Goal: Task Accomplishment & Management: Use online tool/utility

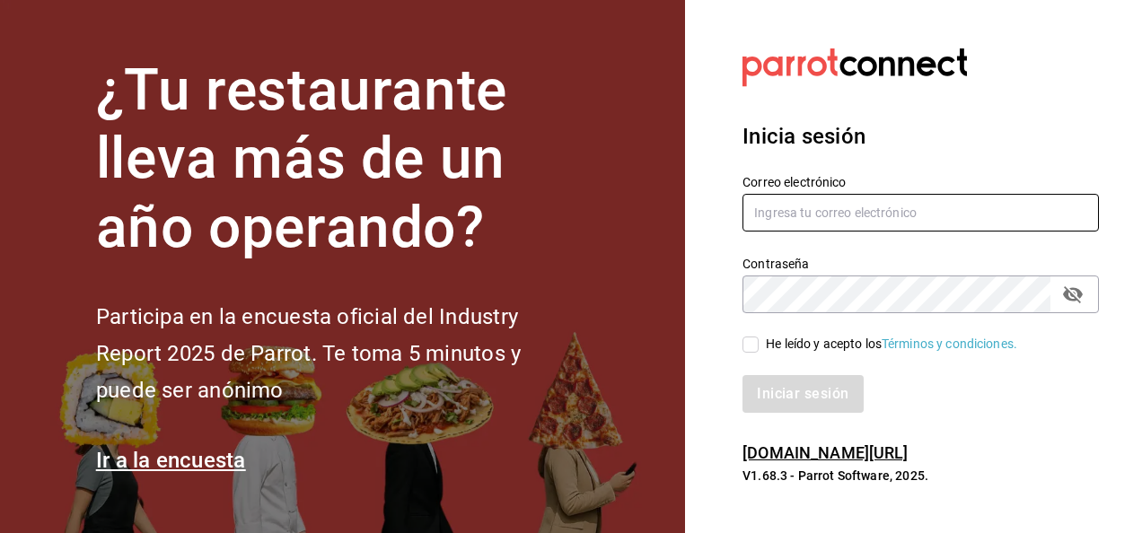
type input "[PERSON_NAME][EMAIL_ADDRESS][PERSON_NAME][DOMAIN_NAME]"
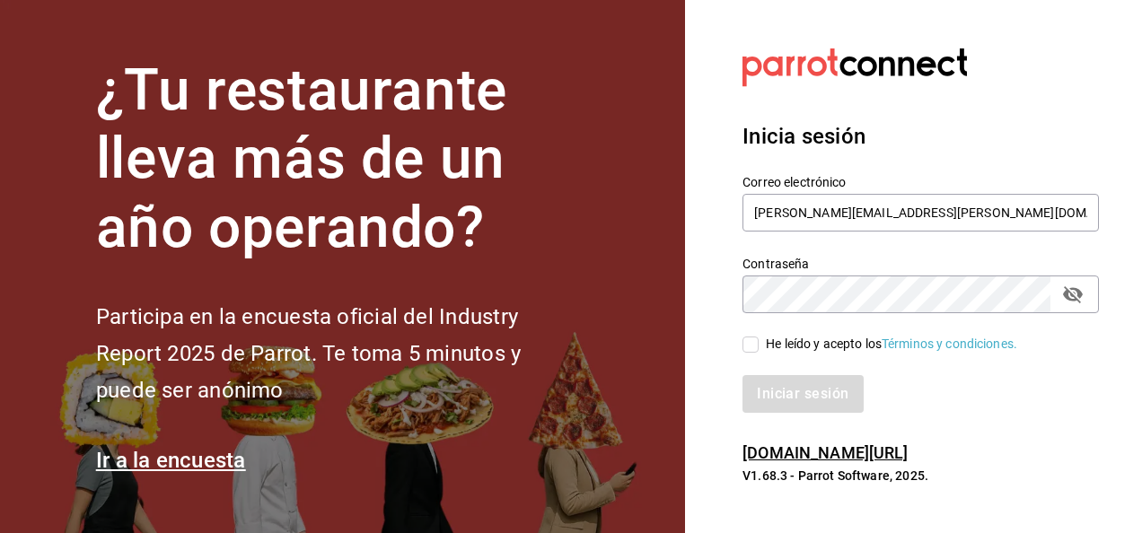
click at [760, 344] on span "He leído y acepto los Términos y condiciones." at bounding box center [888, 344] width 259 height 19
click at [759, 344] on input "He leído y acepto los Términos y condiciones." at bounding box center [751, 345] width 16 height 16
checkbox input "true"
click at [764, 383] on button "Iniciar sesión" at bounding box center [804, 394] width 122 height 38
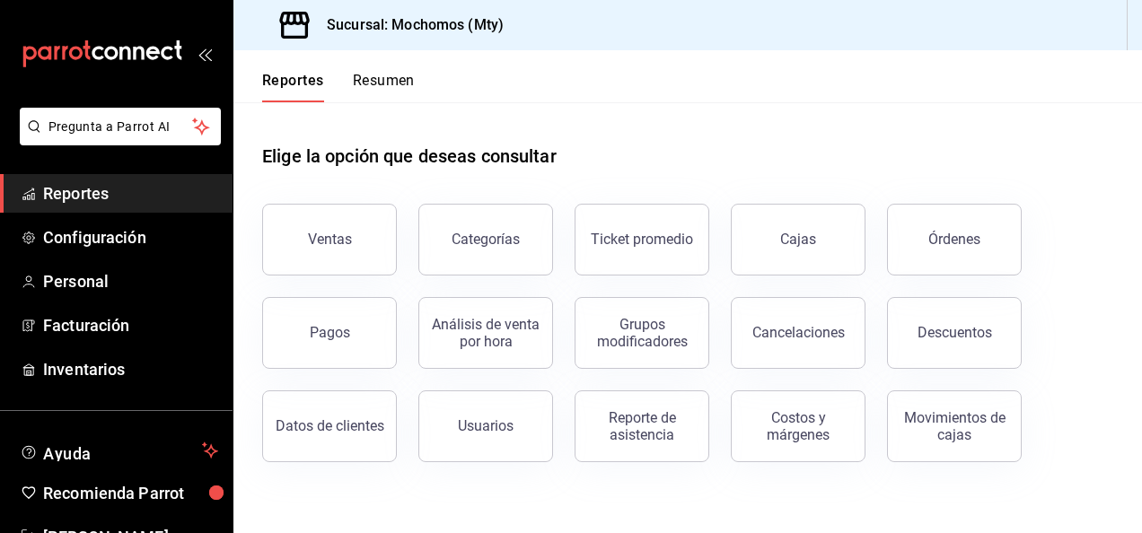
click at [325, 278] on div "Pagos" at bounding box center [319, 322] width 156 height 93
click at [331, 256] on button "Ventas" at bounding box center [329, 240] width 135 height 72
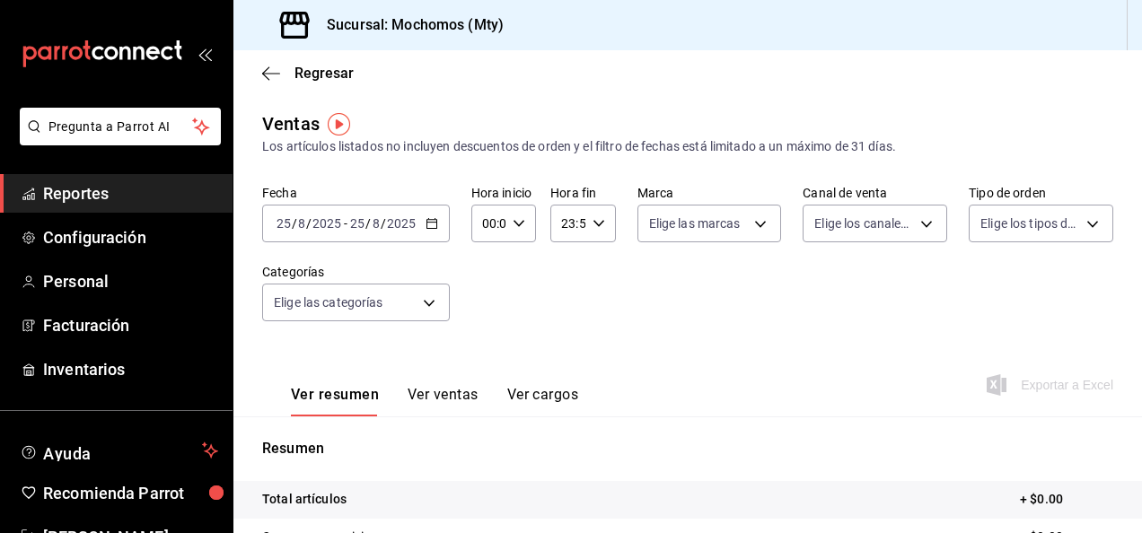
click at [441, 223] on div "2025-08-25 25 / 8 / 2025 - 2025-08-25 25 / 8 / 2025" at bounding box center [356, 224] width 188 height 38
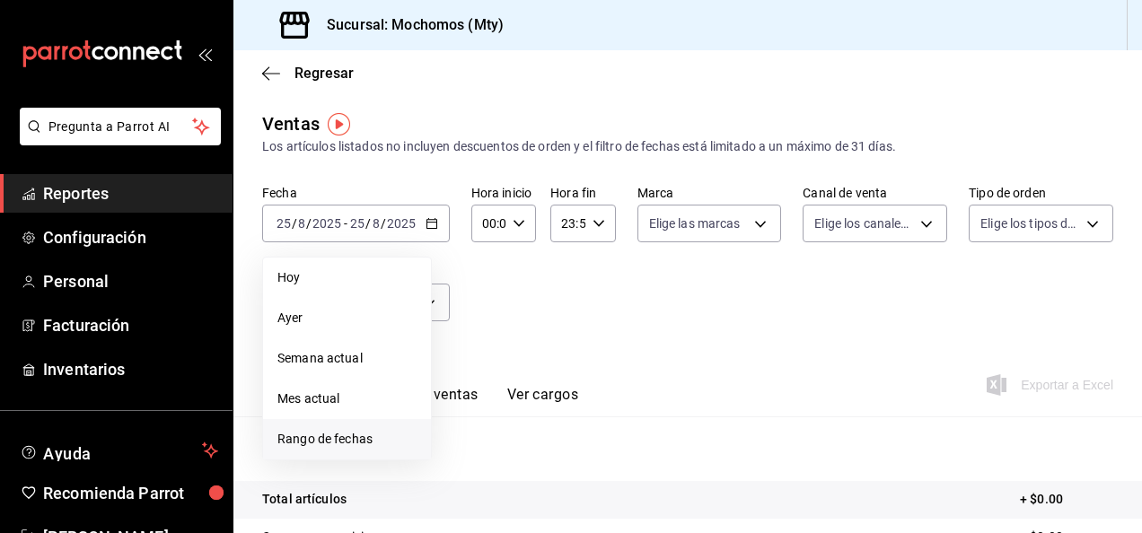
click at [393, 427] on li "Rango de fechas" at bounding box center [347, 439] width 168 height 40
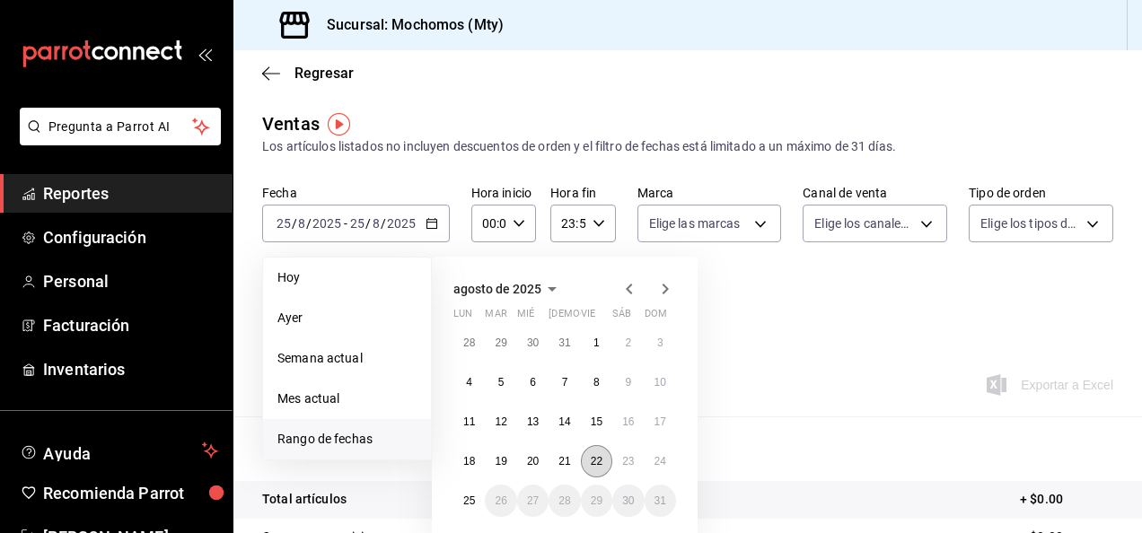
click at [587, 469] on button "22" at bounding box center [596, 461] width 31 height 32
click at [629, 472] on button "23" at bounding box center [627, 461] width 31 height 32
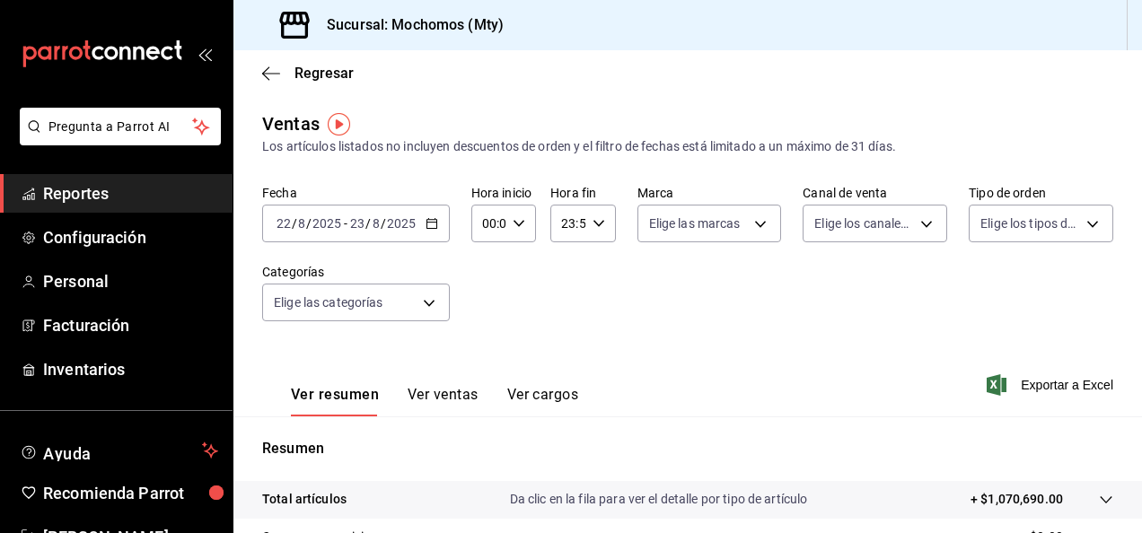
click at [517, 223] on icon "button" at bounding box center [519, 223] width 13 height 13
click at [488, 325] on span "05" at bounding box center [486, 321] width 4 height 14
type input "05:00"
click at [612, 326] on div at bounding box center [571, 266] width 1142 height 533
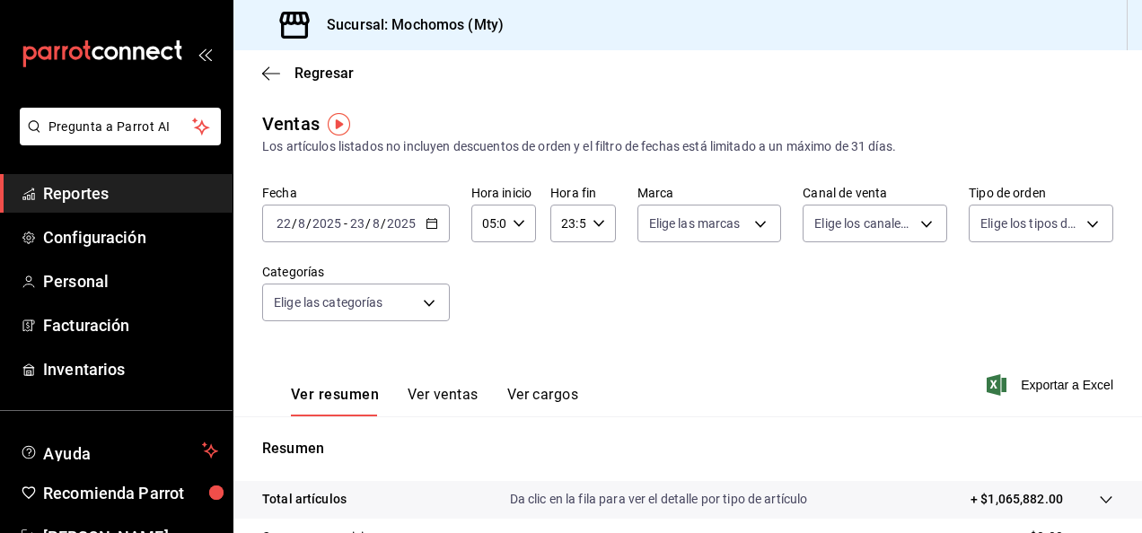
click at [592, 233] on div "23:59 Hora fin" at bounding box center [582, 224] width 65 height 38
click at [562, 353] on span "05" at bounding box center [564, 359] width 4 height 14
click at [594, 266] on span "00" at bounding box center [596, 269] width 4 height 14
type input "05:00"
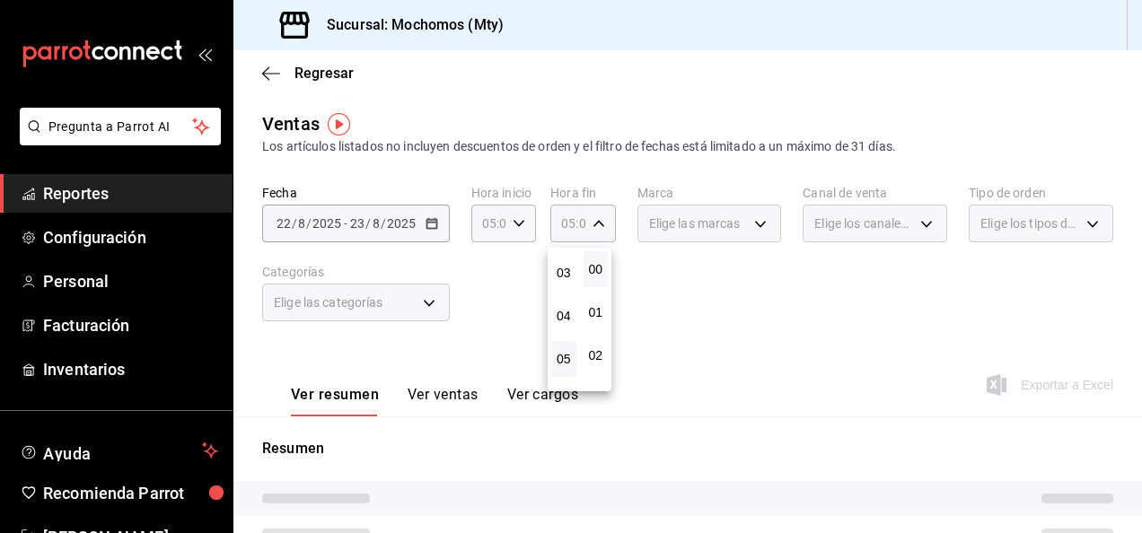
click at [761, 343] on div at bounding box center [571, 266] width 1142 height 533
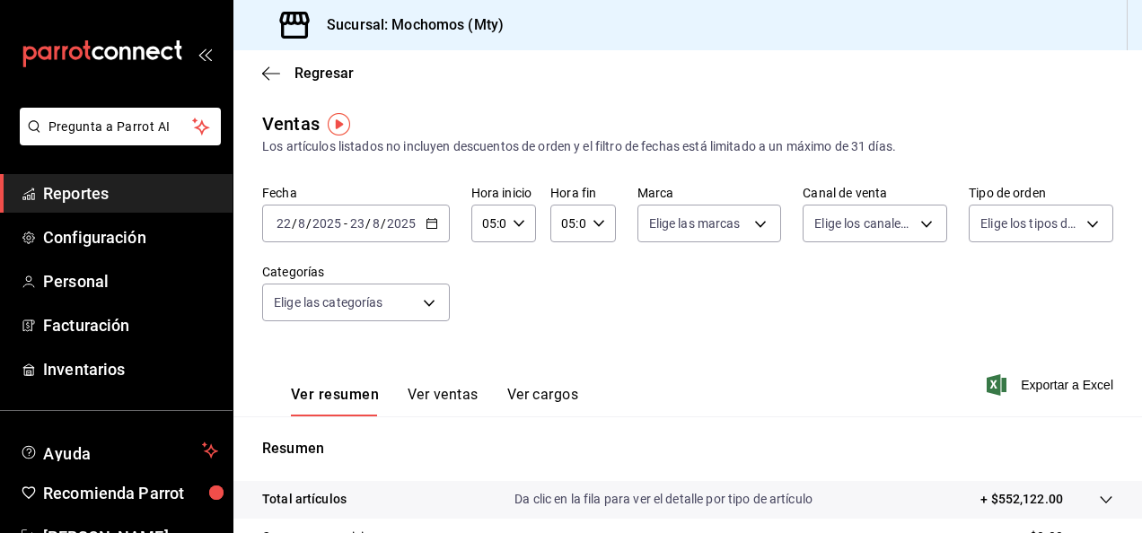
click at [720, 201] on div "Elige las marcas" at bounding box center [710, 220] width 145 height 45
click at [719, 209] on body "Pregunta a Parrot AI Reportes Configuración Personal Facturación Inventarios Ay…" at bounding box center [571, 266] width 1142 height 533
click at [647, 292] on input "checkbox" at bounding box center [652, 294] width 16 height 16
checkbox input "true"
type input "b352ad34-a903-4246-b8b1-197398375429"
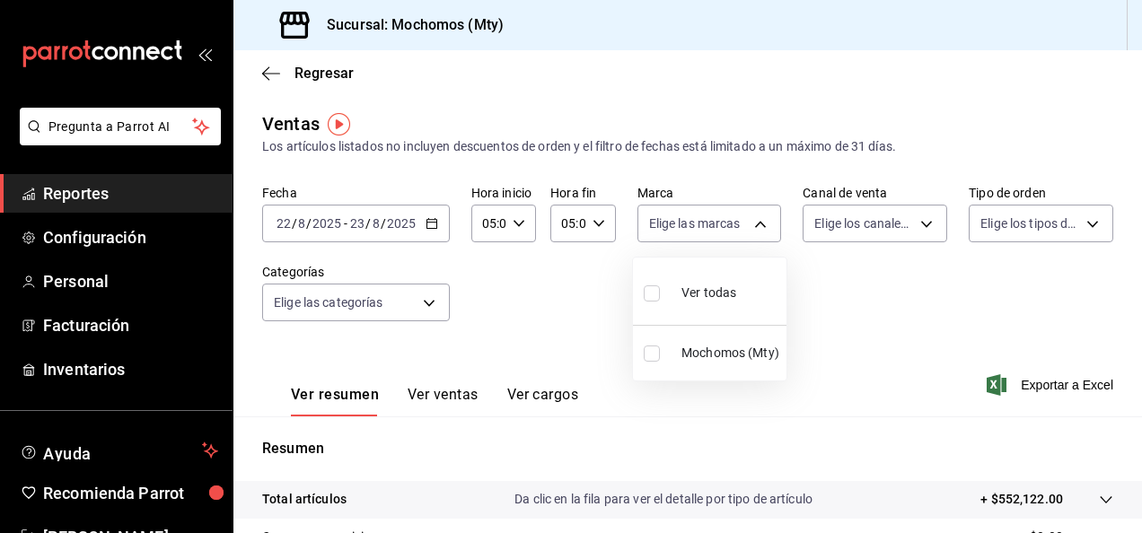
checkbox input "true"
click at [917, 336] on div at bounding box center [571, 266] width 1142 height 533
click at [874, 251] on div "Fecha 2025-08-22 22 / 8 / 2025 - 2025-08-23 23 / 8 / 2025 Hora inicio 05:00 Hor…" at bounding box center [687, 264] width 851 height 158
drag, startPoint x: 873, startPoint y: 226, endPoint x: 835, endPoint y: 201, distance: 45.3
click at [835, 201] on div "Elige los canales de venta" at bounding box center [875, 220] width 145 height 45
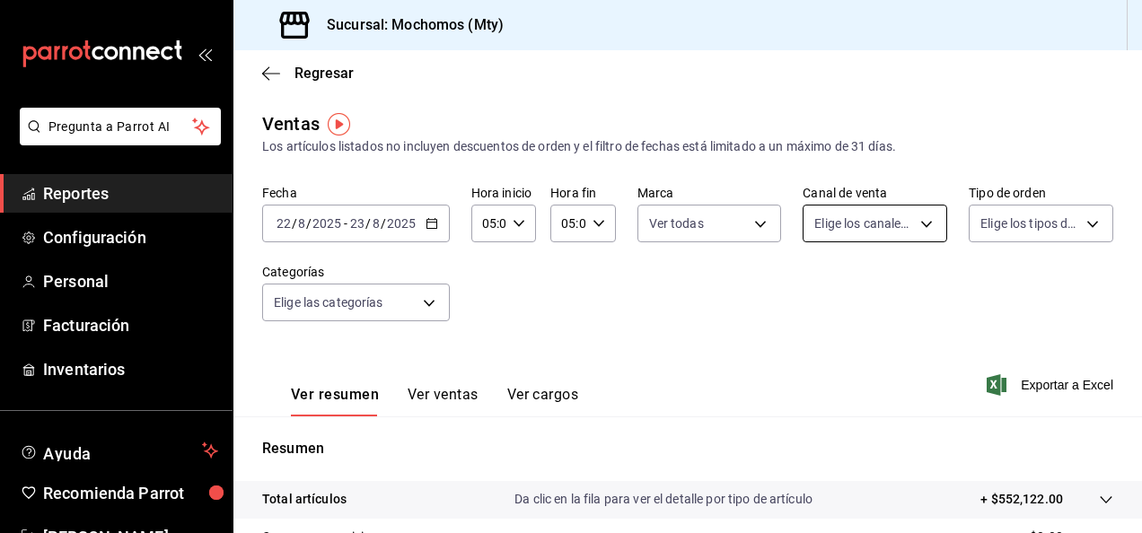
click at [833, 232] on body "Pregunta a Parrot AI Reportes Configuración Personal Facturación Inventarios Ay…" at bounding box center [571, 266] width 1142 height 533
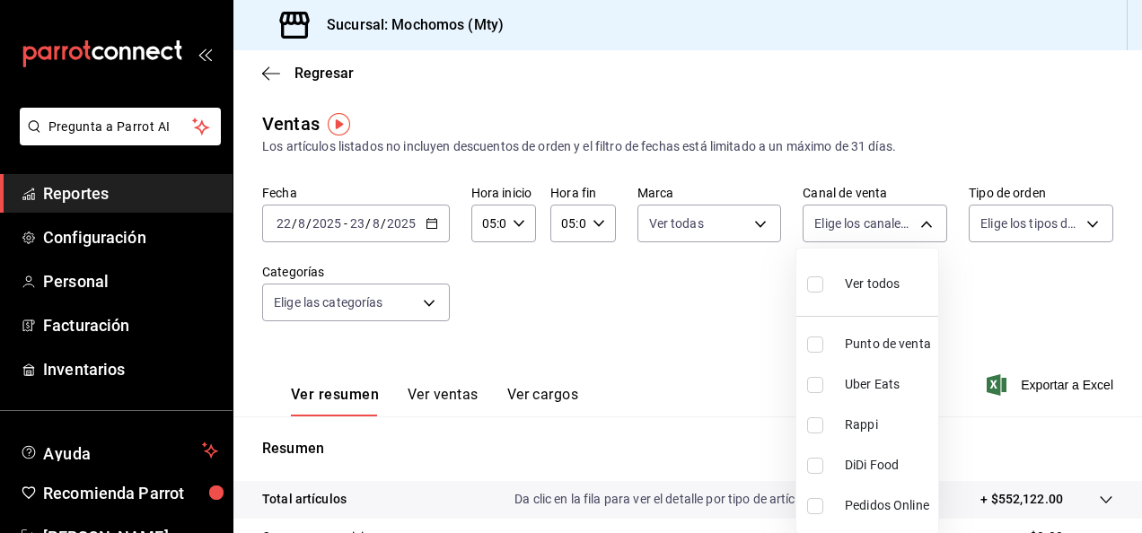
click at [814, 284] on input "checkbox" at bounding box center [815, 285] width 16 height 16
checkbox input "true"
type input "PARROT,UBER_EATS,RAPPI,DIDI_FOOD,ONLINE"
checkbox input "true"
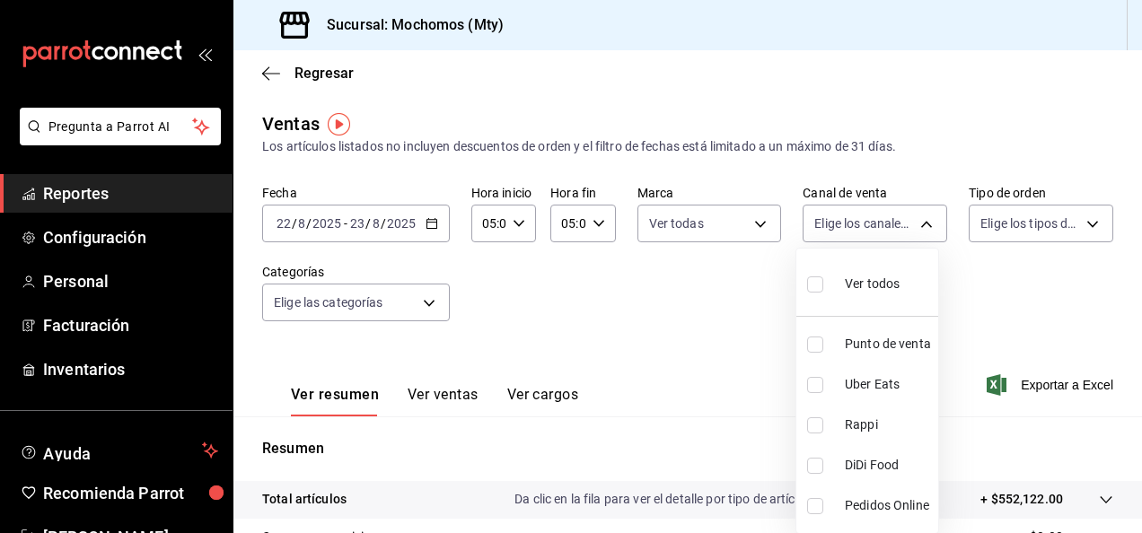
checkbox input "true"
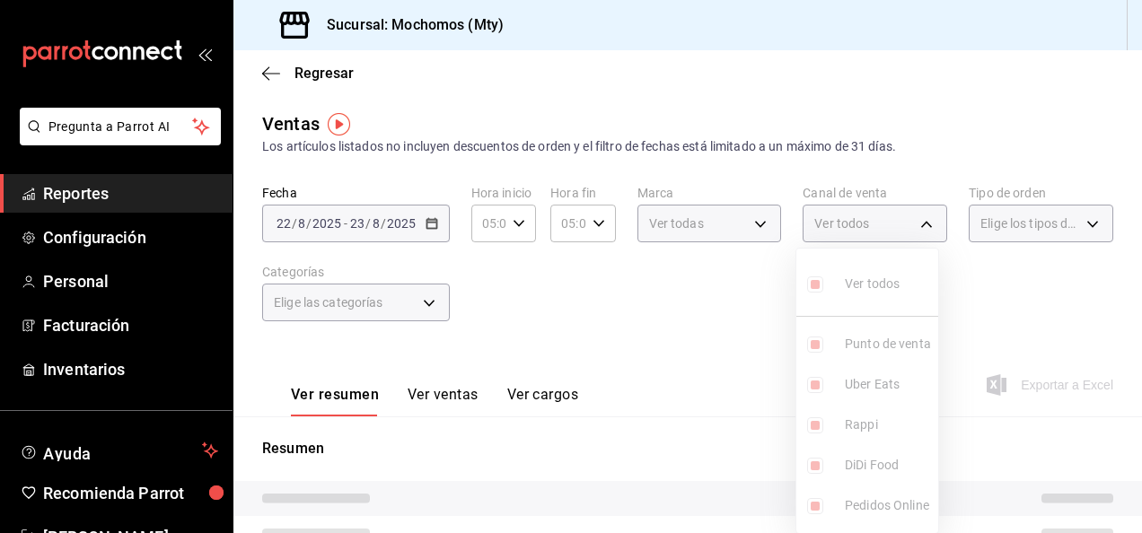
click at [948, 294] on div at bounding box center [571, 266] width 1142 height 533
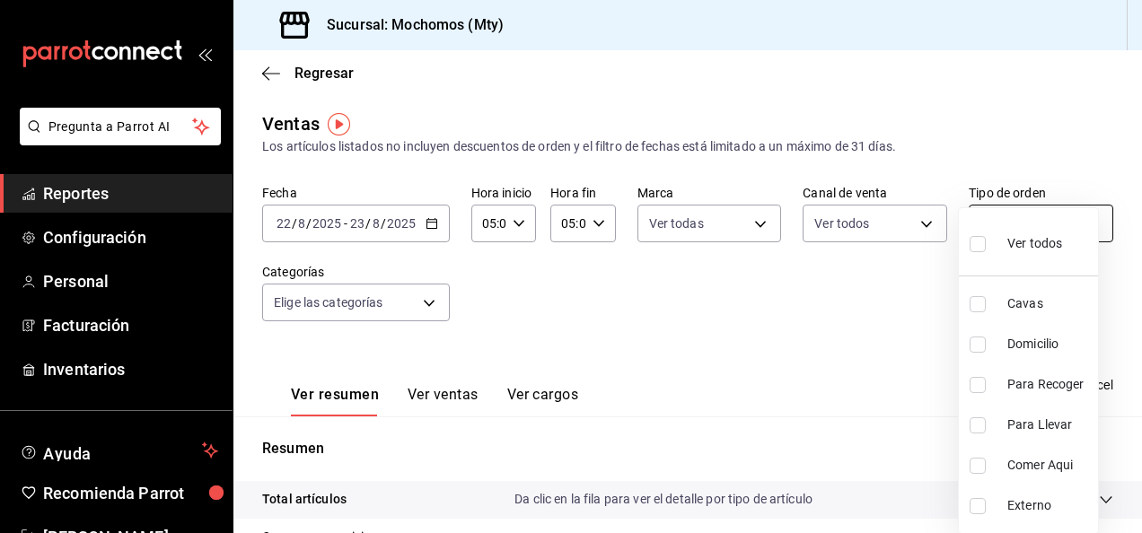
click at [1011, 223] on body "Pregunta a Parrot AI Reportes Configuración Personal Facturación Inventarios Ay…" at bounding box center [571, 266] width 1142 height 533
click at [971, 250] on input "checkbox" at bounding box center [978, 244] width 16 height 16
checkbox input "true"
type input "7f152bcd-c808-43b1-8377-7ee3764f5c48,abc1671a-a22f-403c-8860-9d090036c428,f5090…"
checkbox input "true"
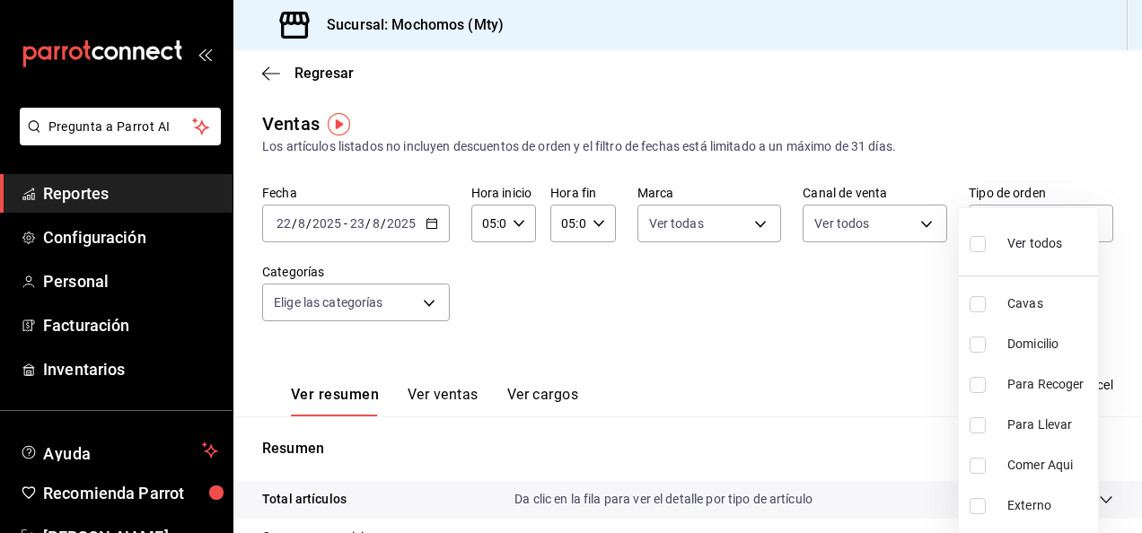
checkbox input "true"
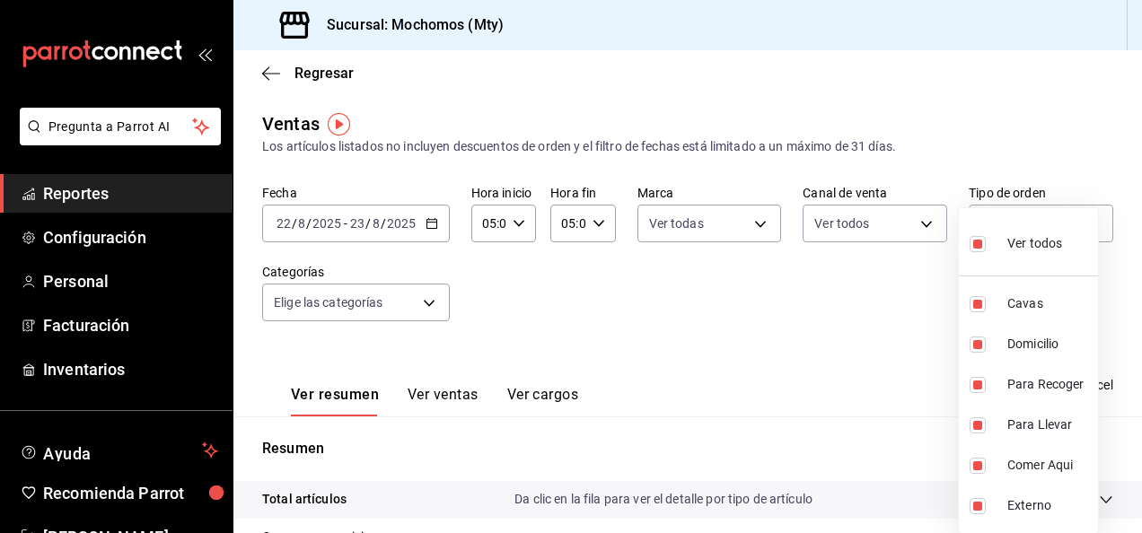
click at [796, 304] on div at bounding box center [571, 266] width 1142 height 533
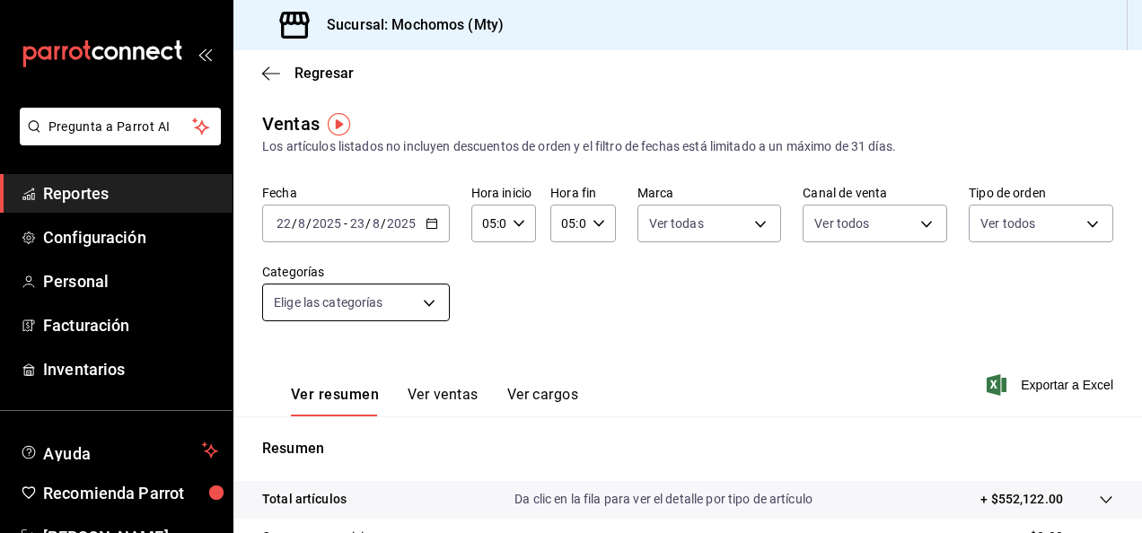
click at [414, 312] on body "Pregunta a Parrot AI Reportes Configuración Personal Facturación Inventarios Ay…" at bounding box center [571, 266] width 1142 height 533
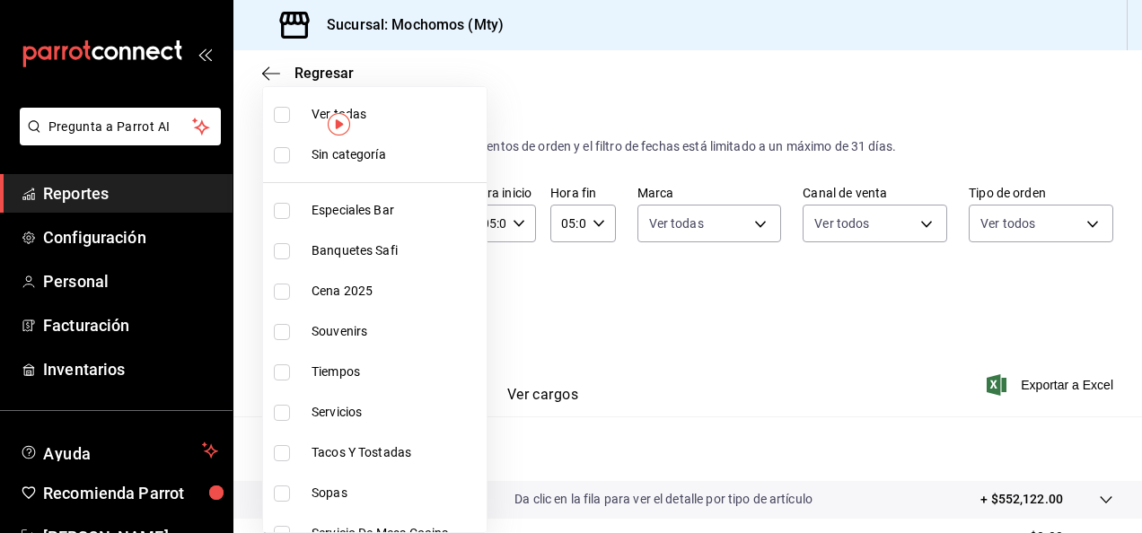
click at [282, 120] on input "checkbox" at bounding box center [282, 115] width 16 height 16
checkbox input "true"
type input "ca062f0f-28a6-4a2e-835a-bf626b46f614,ff02f0f8-cf27-4ea8-b513-1d5c0356e4fc,aaf97…"
checkbox input "true"
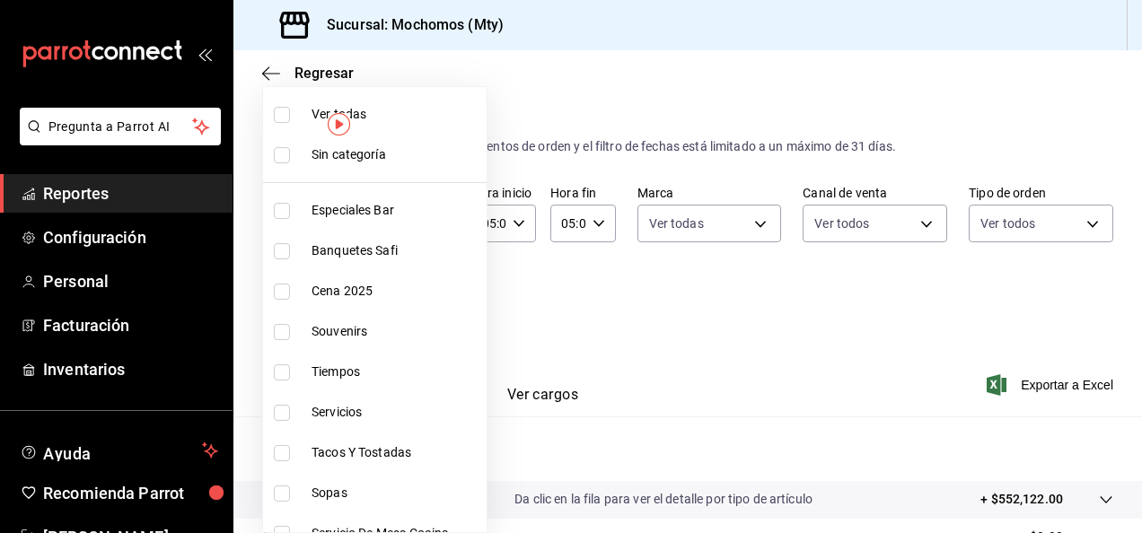
checkbox input "true"
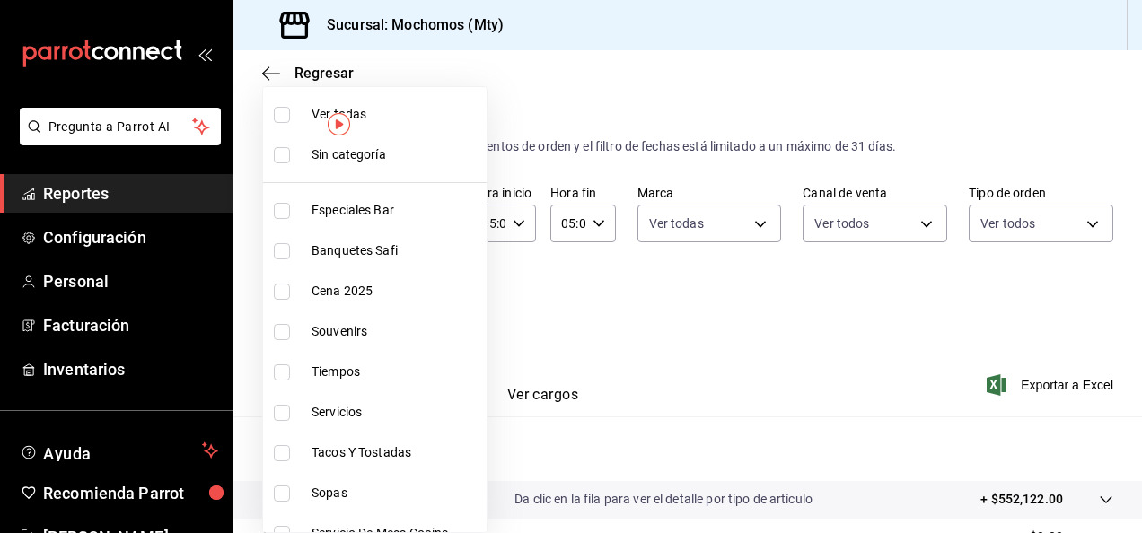
checkbox input "true"
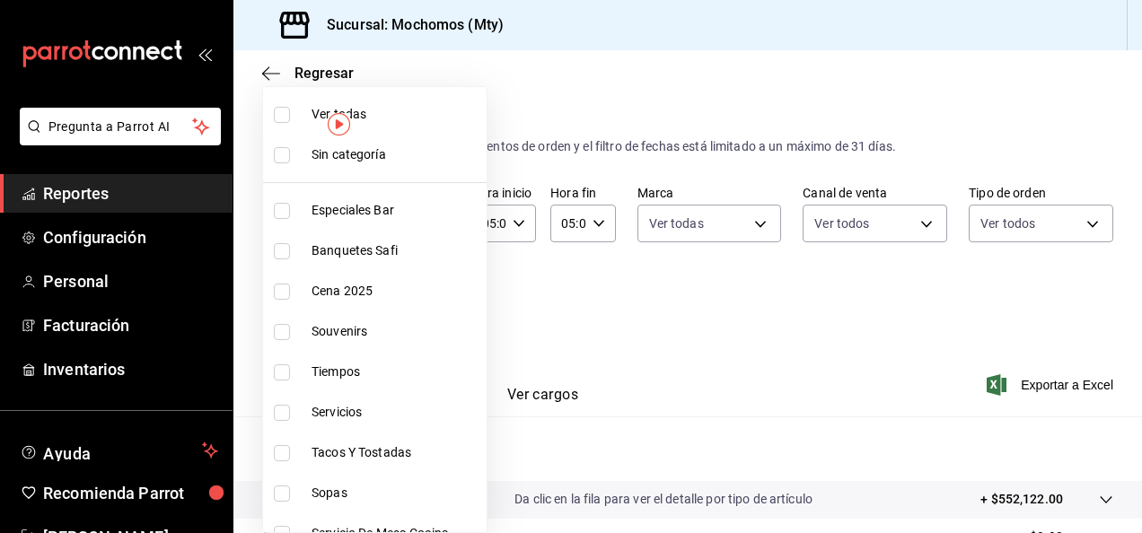
checkbox input "true"
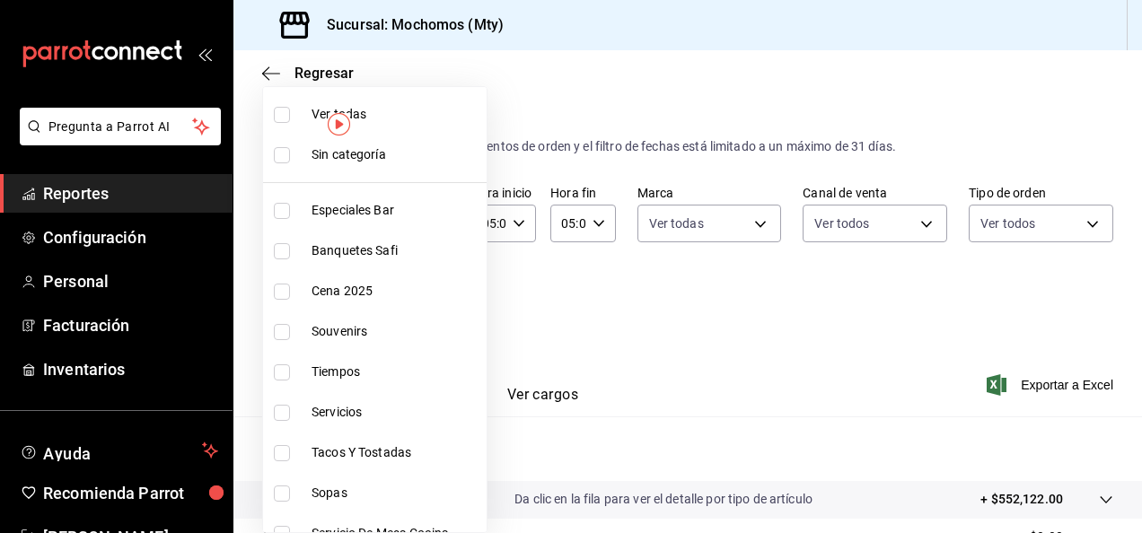
checkbox input "true"
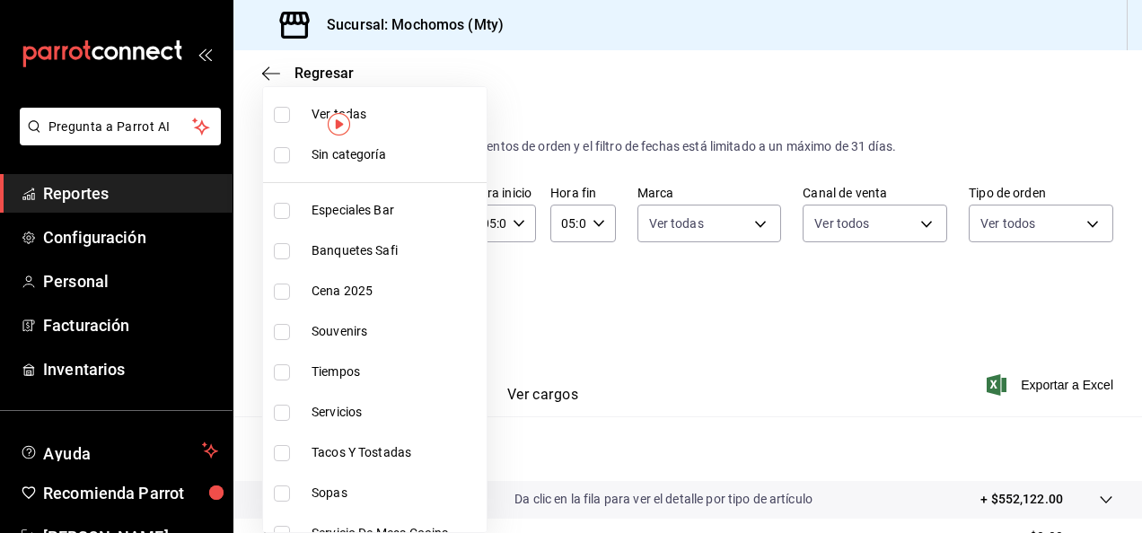
checkbox input "true"
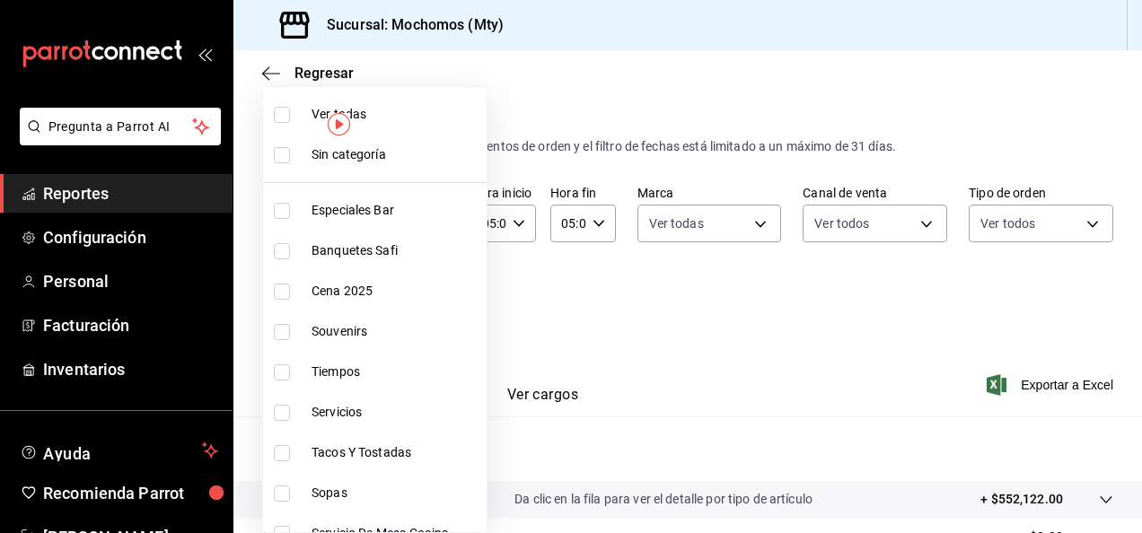
checkbox input "true"
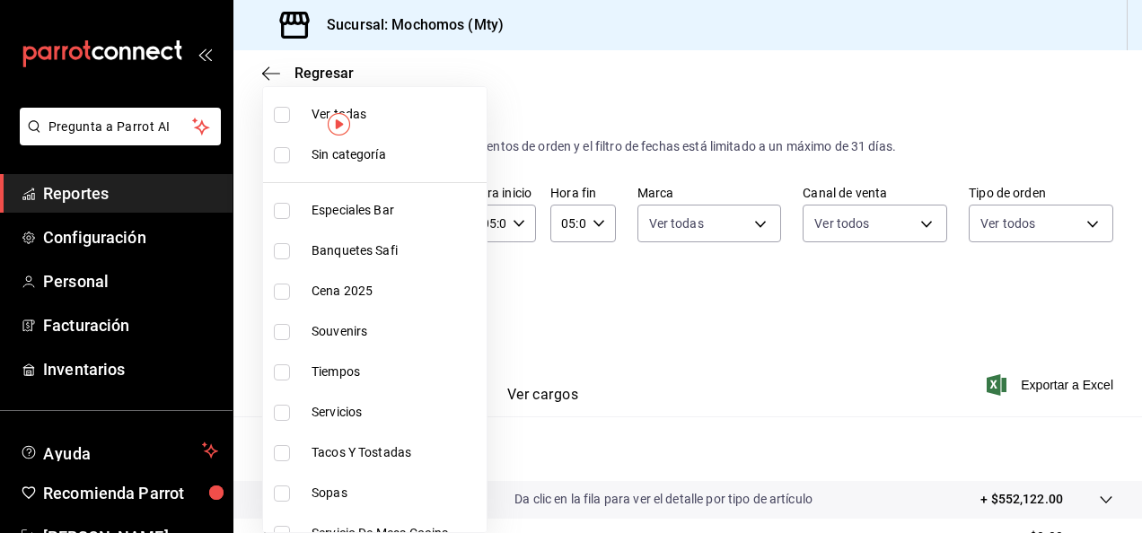
checkbox input "true"
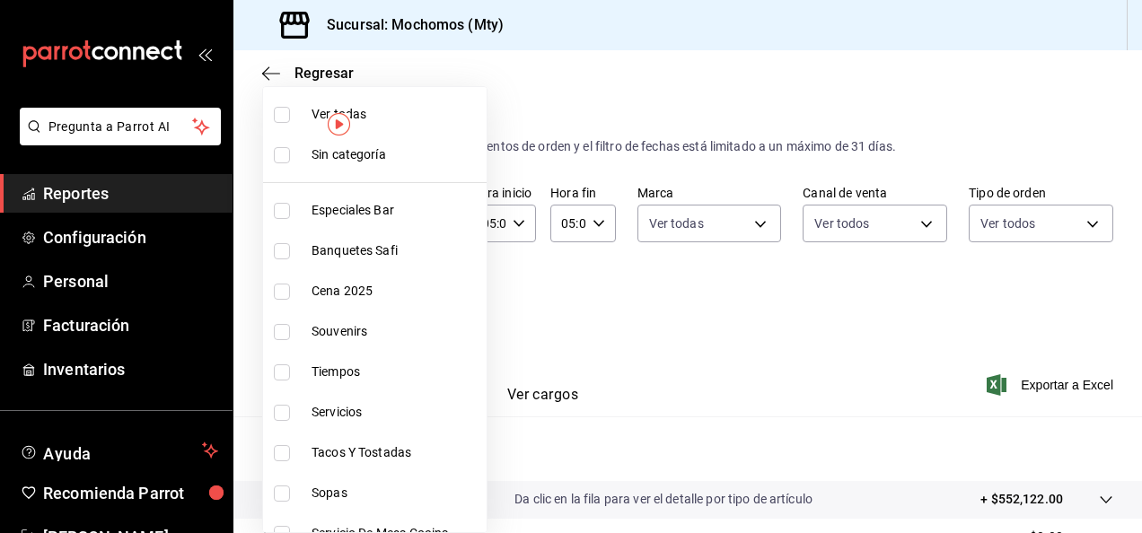
checkbox input "true"
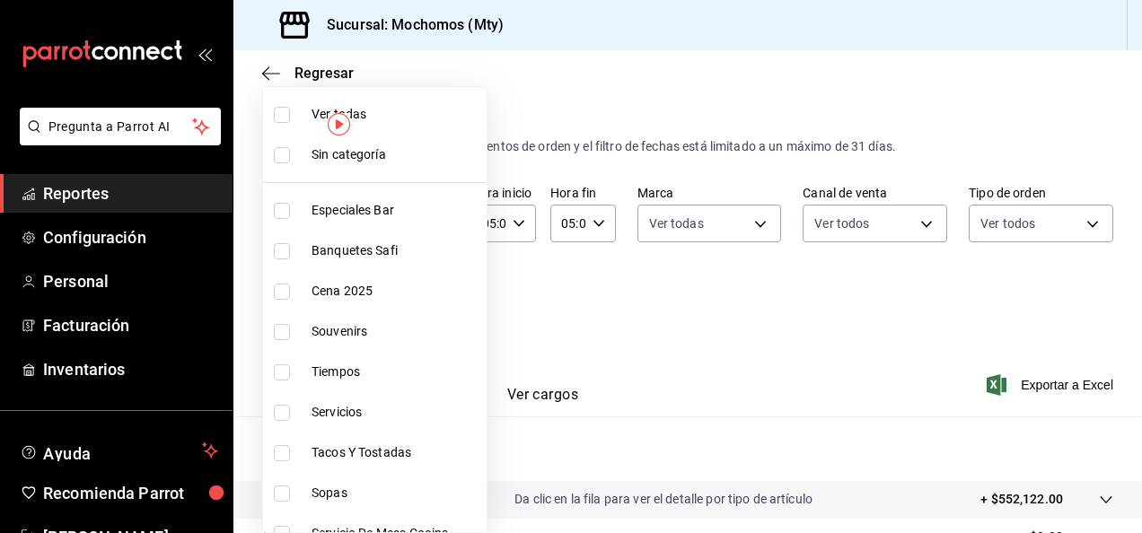
checkbox input "true"
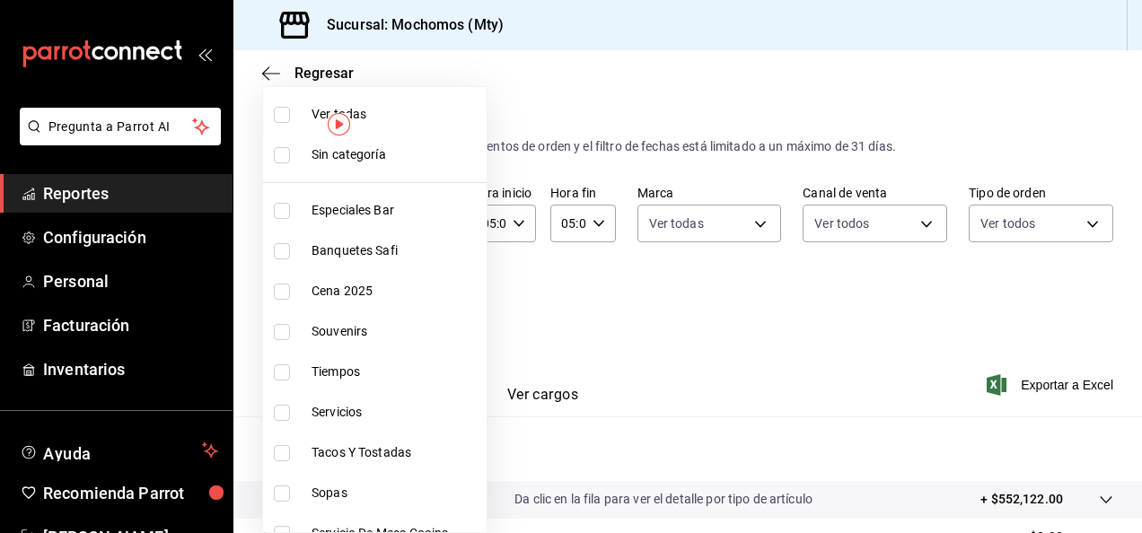
checkbox input "true"
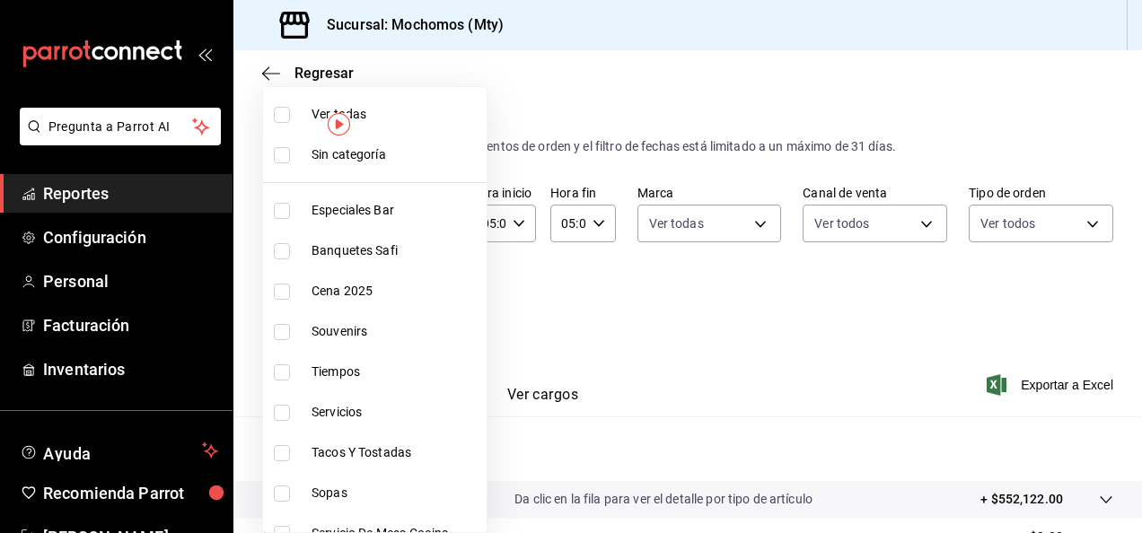
checkbox input "true"
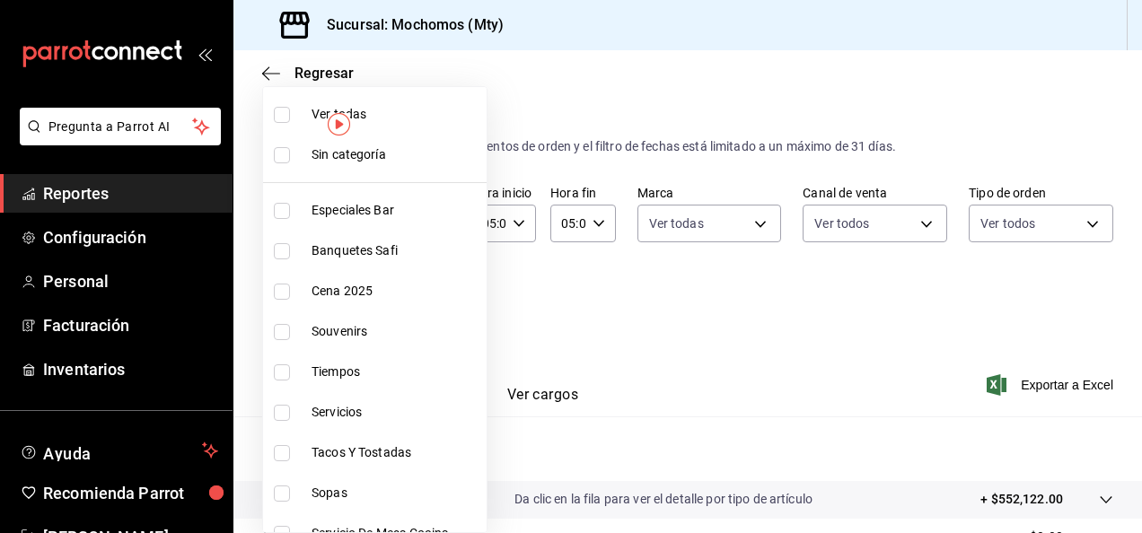
checkbox input "true"
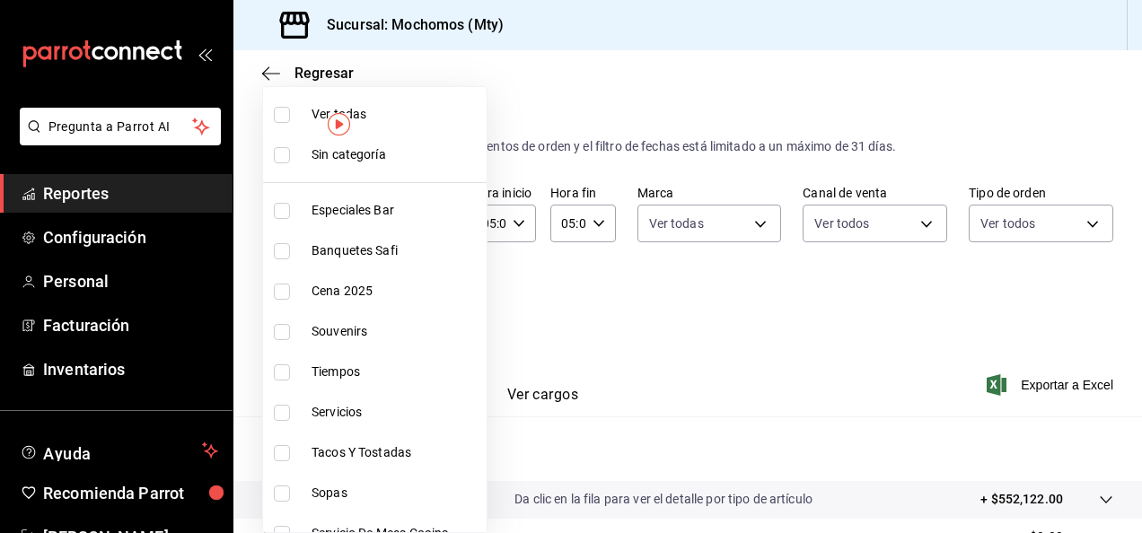
checkbox input "true"
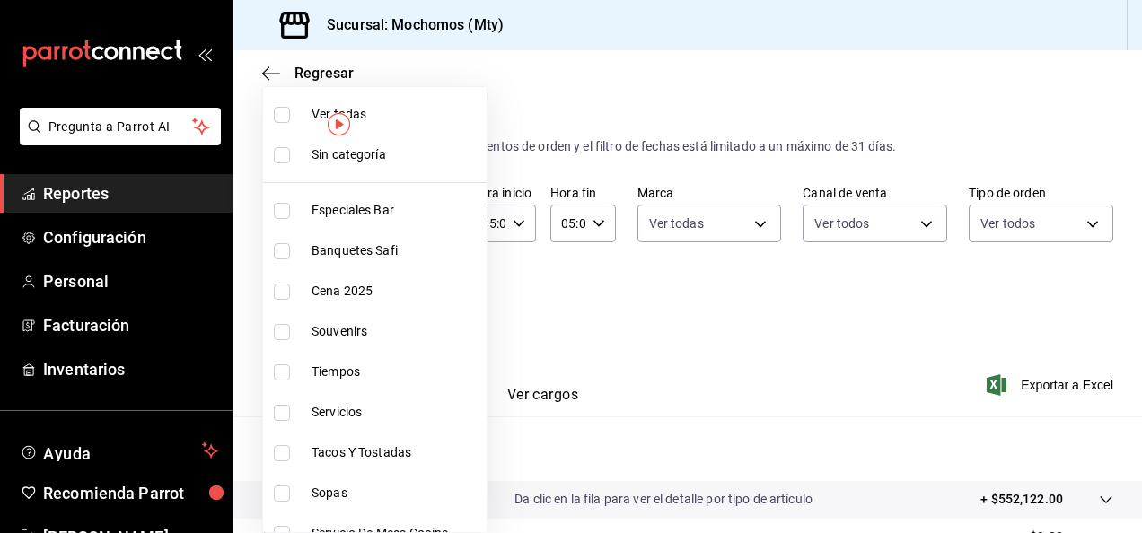
checkbox input "true"
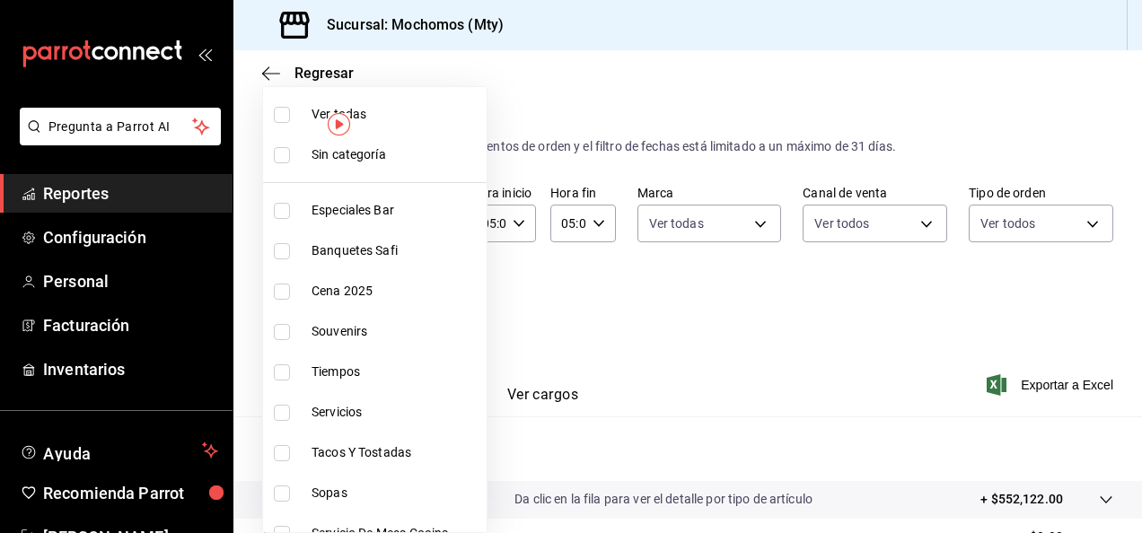
checkbox input "true"
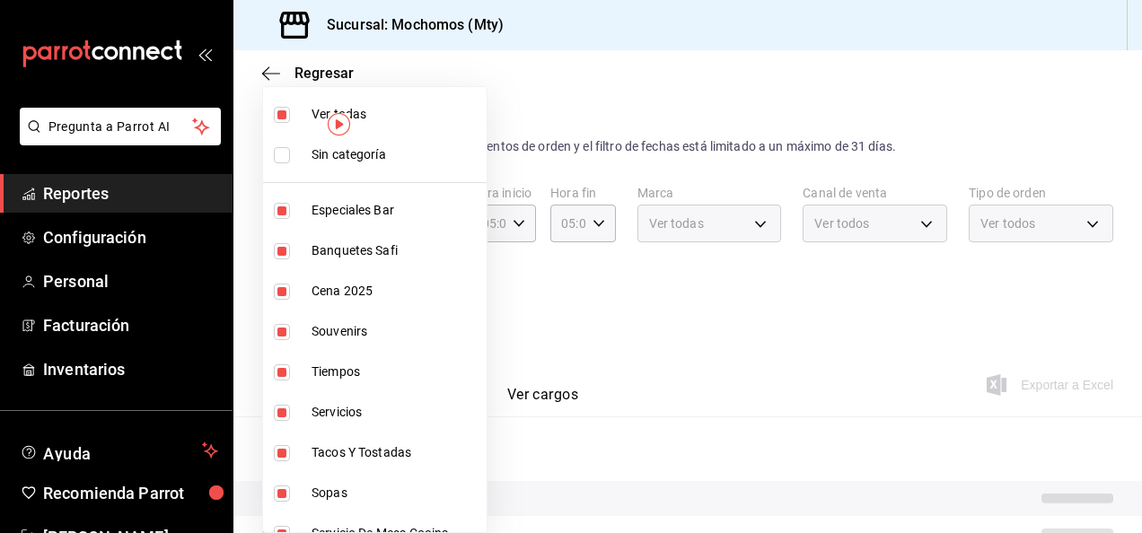
click at [285, 156] on input "checkbox" at bounding box center [282, 155] width 16 height 16
checkbox input "true"
click at [552, 320] on div at bounding box center [571, 266] width 1142 height 533
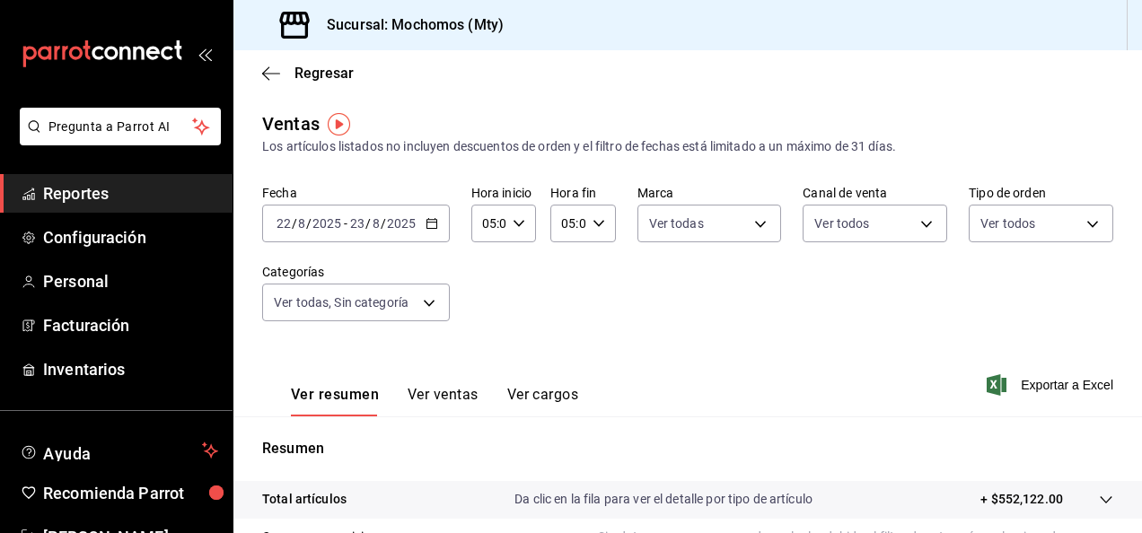
click at [427, 215] on div "2025-08-22 22 / 8 / 2025 - 2025-08-23 23 / 8 / 2025" at bounding box center [356, 224] width 188 height 38
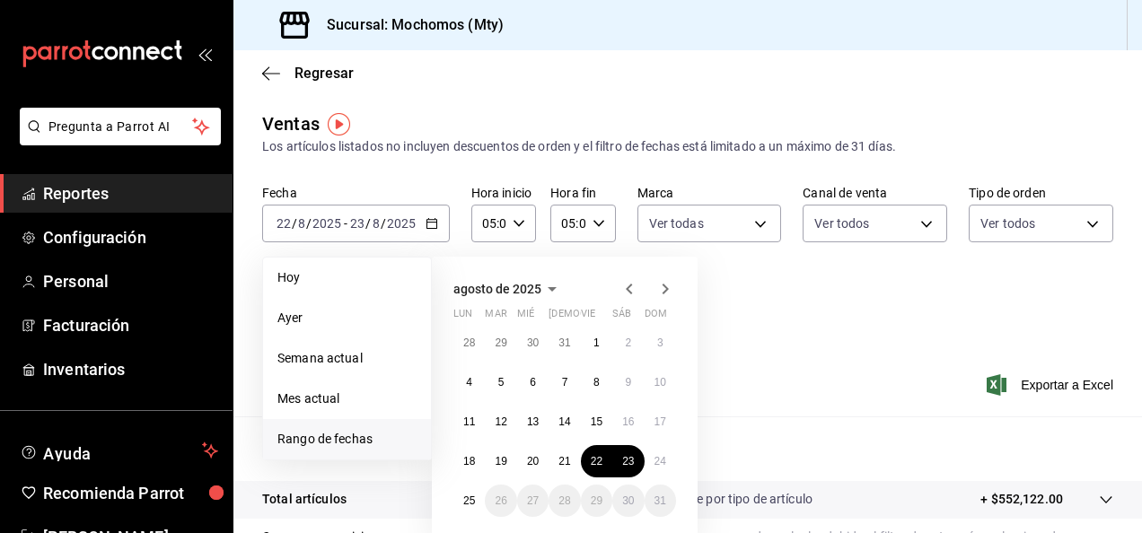
click at [831, 386] on div "Ver resumen Ver ventas Ver cargos Exportar a Excel" at bounding box center [687, 380] width 909 height 74
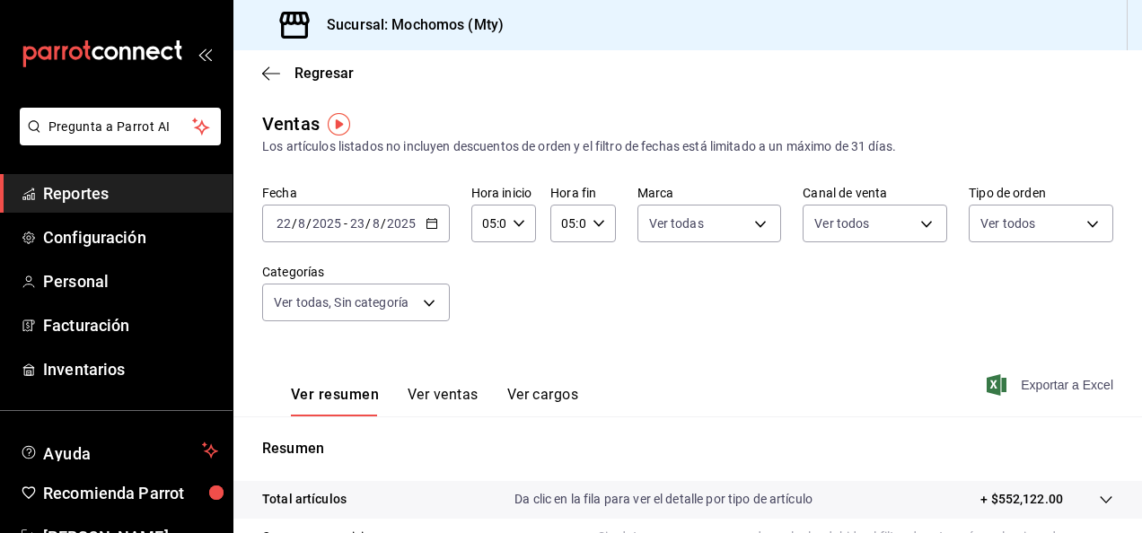
click at [1041, 378] on span "Exportar a Excel" at bounding box center [1051, 385] width 123 height 22
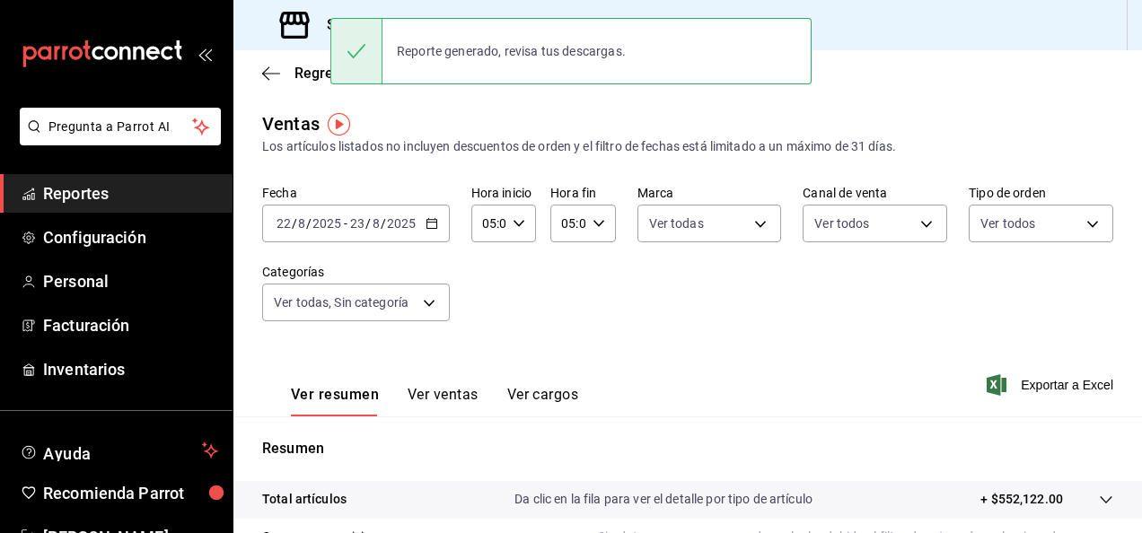
click at [613, 311] on div "Fecha 2025-08-22 22 / 8 / 2025 - 2025-08-23 23 / 8 / 2025 Hora inicio 05:00 Hor…" at bounding box center [687, 264] width 851 height 158
click at [427, 304] on body "Pregunta a Parrot AI Reportes Configuración Personal Facturación Inventarios Ay…" at bounding box center [571, 266] width 1142 height 533
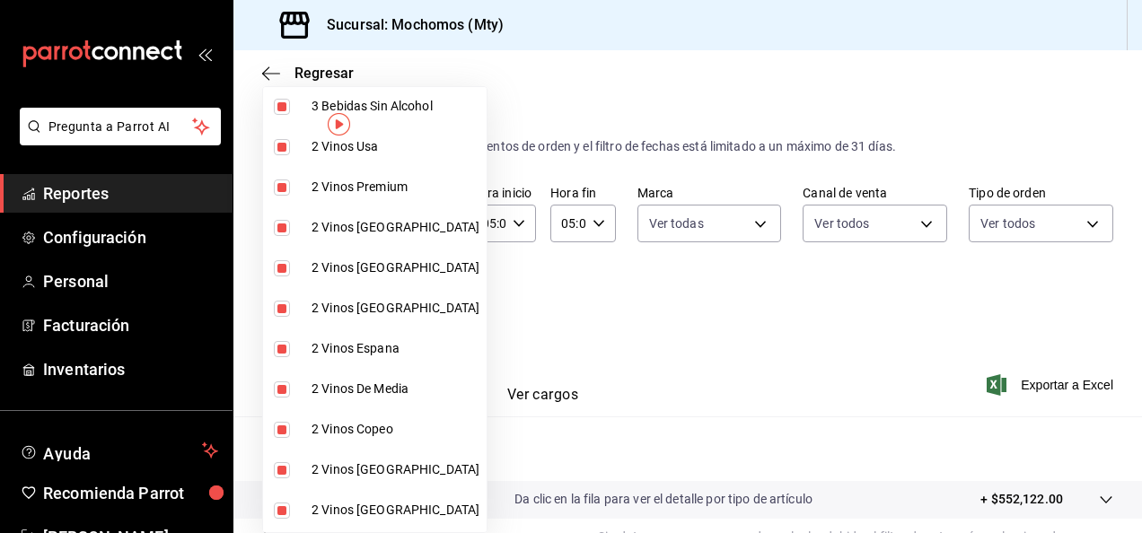
scroll to position [2607, 0]
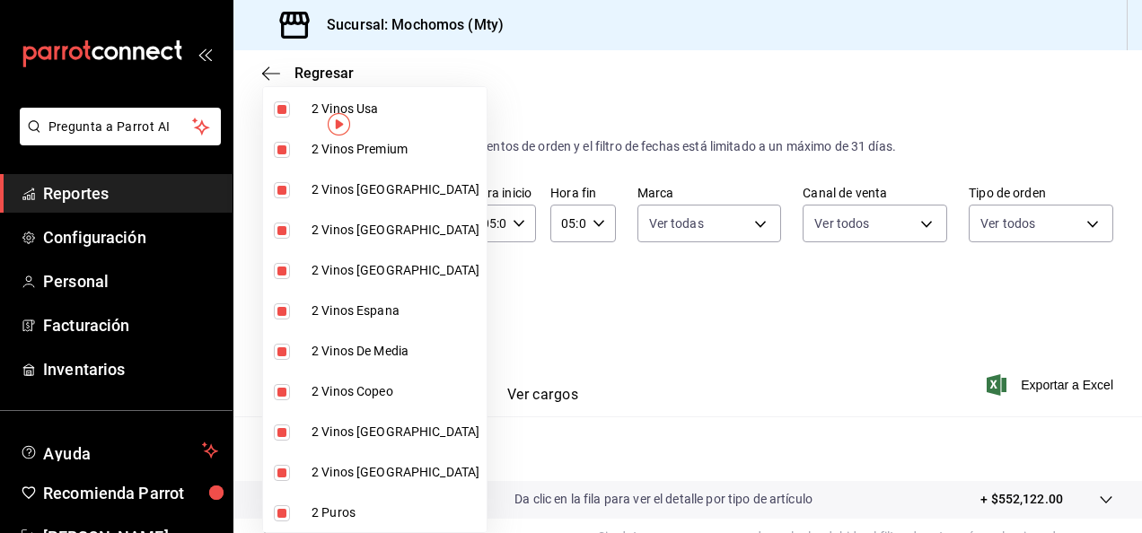
click at [278, 514] on input "checkbox" at bounding box center [282, 514] width 16 height 16
checkbox input "false"
type input "ca062f0f-28a6-4a2e-835a-bf626b46f614,ff02f0f8-cf27-4ea8-b513-1d5c0356e4fc,aaf97…"
checkbox input "false"
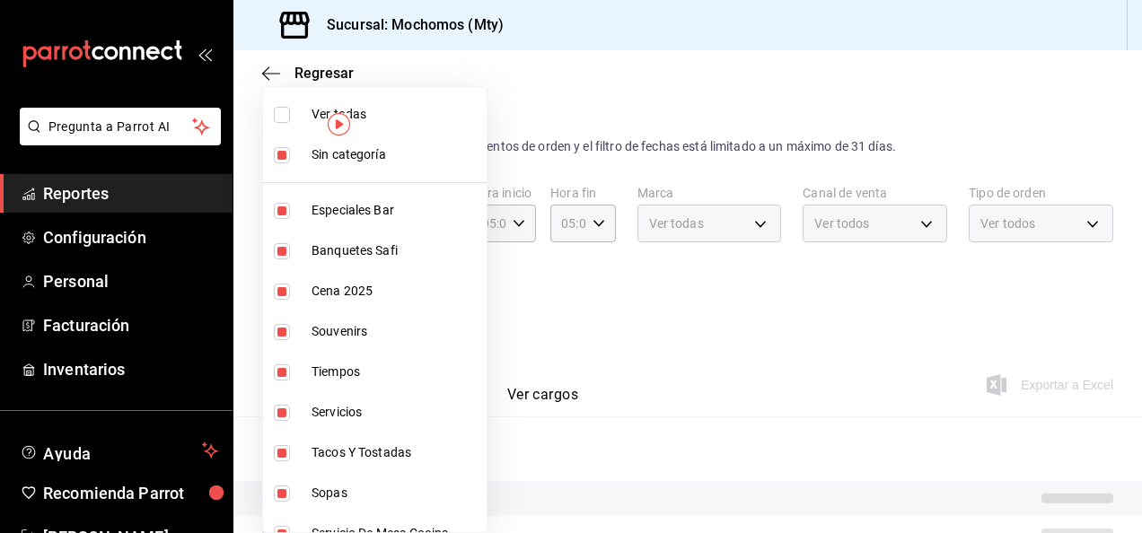
click at [291, 154] on label at bounding box center [285, 155] width 23 height 16
click at [290, 154] on input "checkbox" at bounding box center [282, 155] width 16 height 16
click at [282, 154] on input "checkbox" at bounding box center [282, 155] width 16 height 16
checkbox input "false"
click at [284, 117] on input "checkbox" at bounding box center [282, 115] width 16 height 16
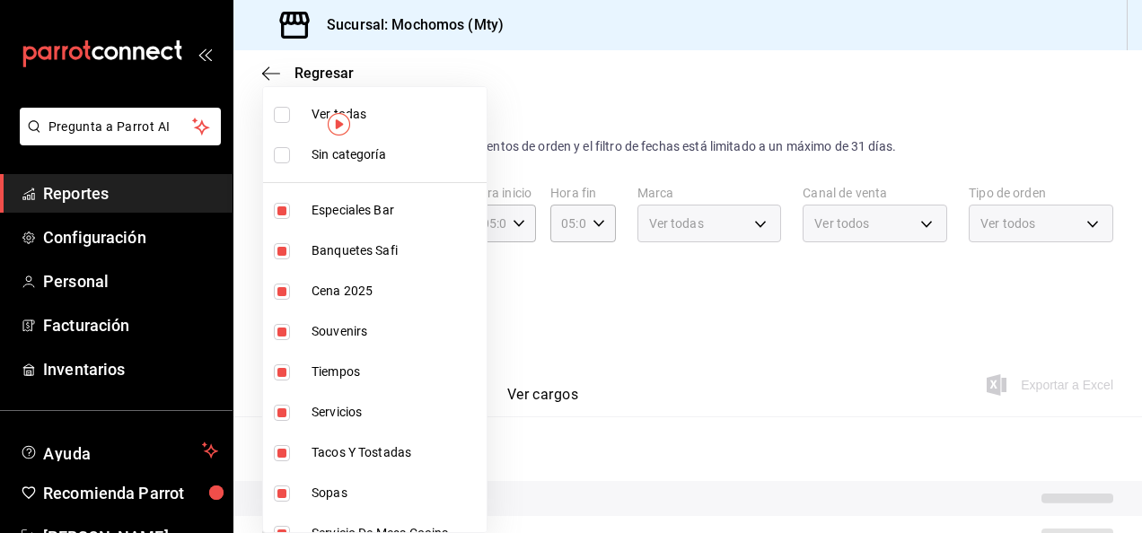
checkbox input "true"
type input "ca062f0f-28a6-4a2e-835a-bf626b46f614,ff02f0f8-cf27-4ea8-b513-1d5c0356e4fc,aaf97…"
checkbox input "true"
click at [681, 310] on div at bounding box center [571, 266] width 1142 height 533
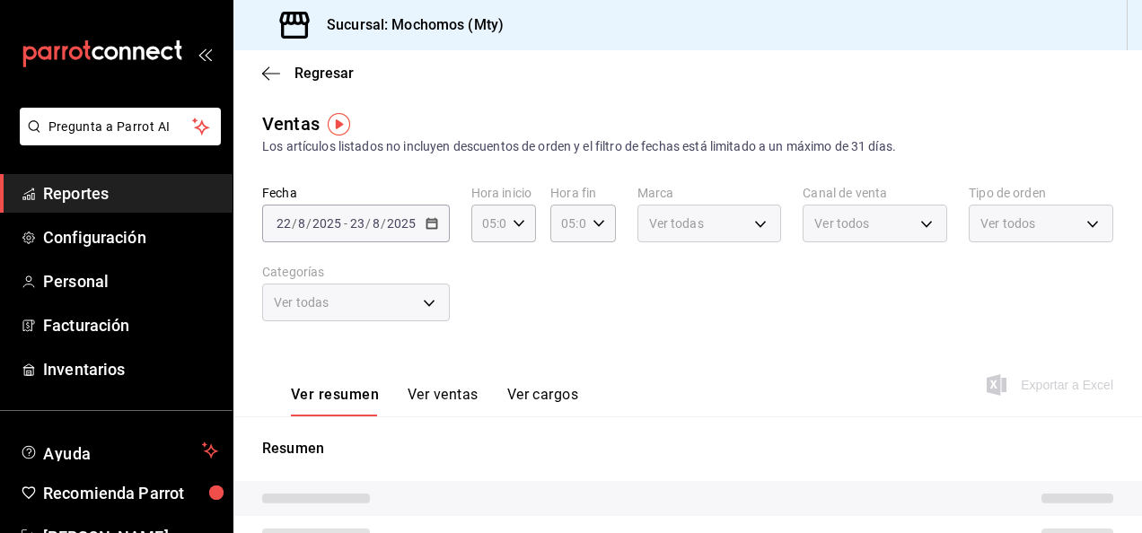
click at [1034, 368] on div "Ver resumen Ver ventas Ver cargos Exportar a Excel" at bounding box center [687, 380] width 909 height 74
click at [474, 310] on div "Fecha [DATE] [DATE] - [DATE] [DATE] Hora inicio 05:00 Hora inicio Hora fin 05:0…" at bounding box center [687, 264] width 851 height 158
click at [440, 295] on div "Ver todas" at bounding box center [356, 303] width 188 height 38
click at [581, 154] on div "Los artículos listados no incluyen descuentos de orden y el filtro de fechas es…" at bounding box center [687, 146] width 851 height 19
type input "05:00"
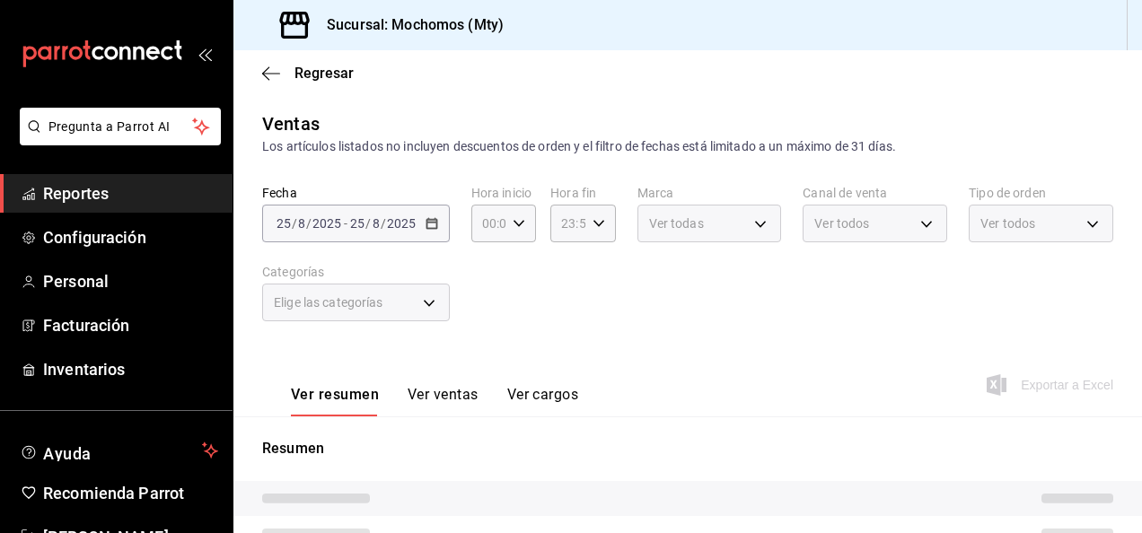
type input "05:00"
type input "ca062f0f-28a6-4a2e-835a-bf626b46f614,ff02f0f8-cf27-4ea8-b513-1d5c0356e4fc,aaf97…"
type input "b352ad34-a903-4246-b8b1-197398375429"
type input "PARROT,UBER_EATS,RAPPI,DIDI_FOOD,ONLINE"
type input "7f152bcd-c808-43b1-8377-7ee3764f5c48,abc1671a-a22f-403c-8860-9d090036c428,f5090…"
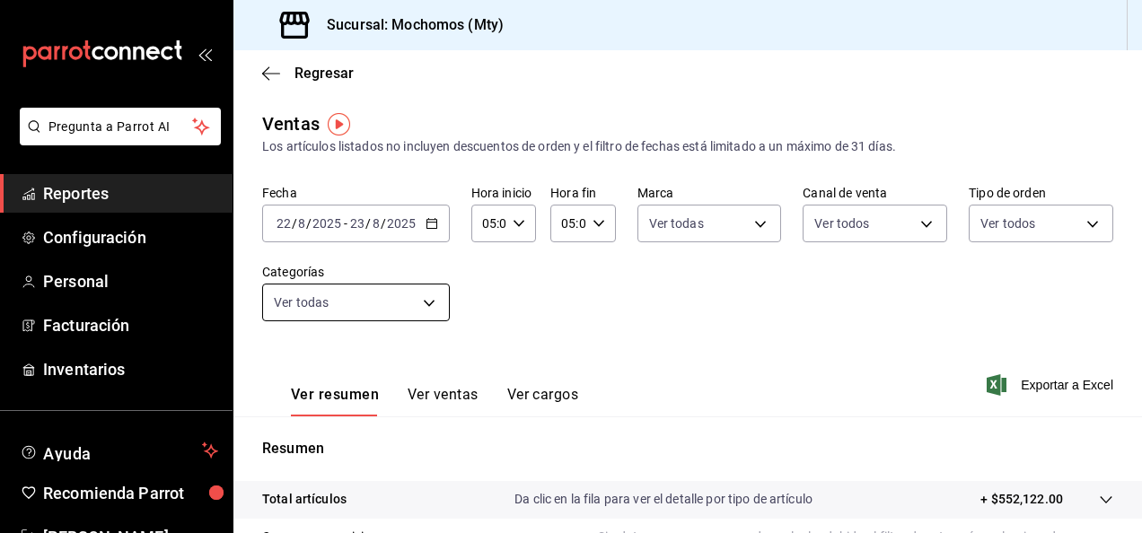
click at [428, 305] on body "Pregunta a Parrot AI Reportes Configuración Personal Facturación Inventarios Ay…" at bounding box center [571, 266] width 1142 height 533
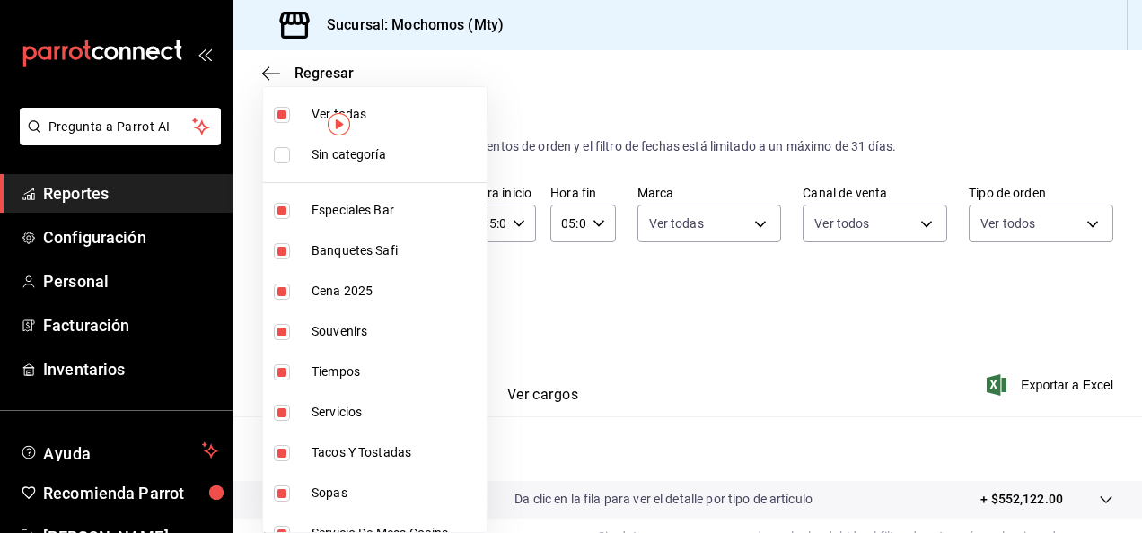
click at [624, 352] on div at bounding box center [571, 266] width 1142 height 533
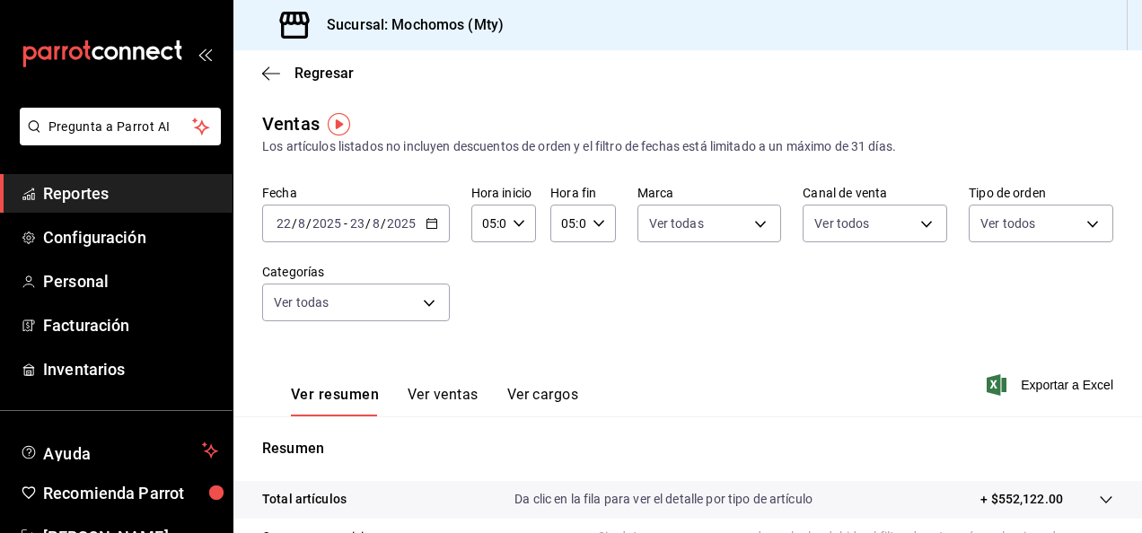
click at [433, 226] on icon "button" at bounding box center [432, 223] width 13 height 13
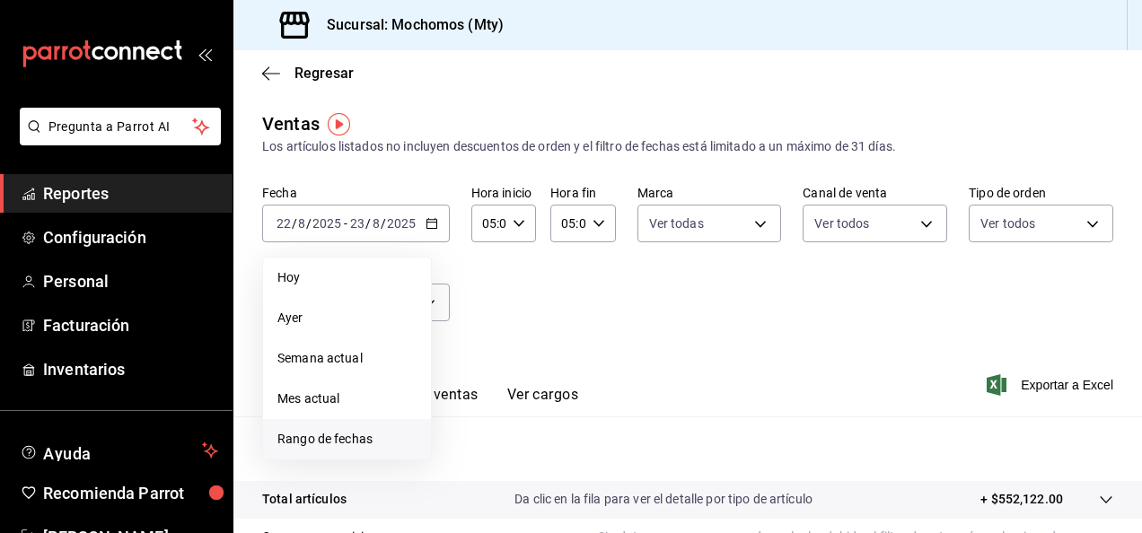
click at [359, 433] on span "Rango de fechas" at bounding box center [346, 439] width 139 height 19
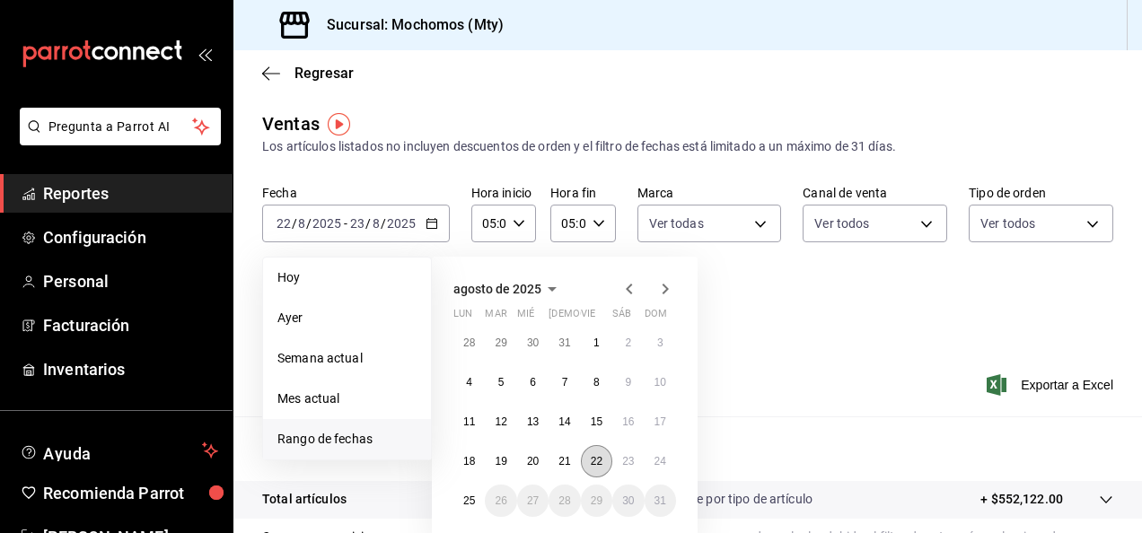
click at [598, 464] on abbr "22" at bounding box center [597, 461] width 12 height 13
click at [632, 466] on abbr "23" at bounding box center [628, 461] width 12 height 13
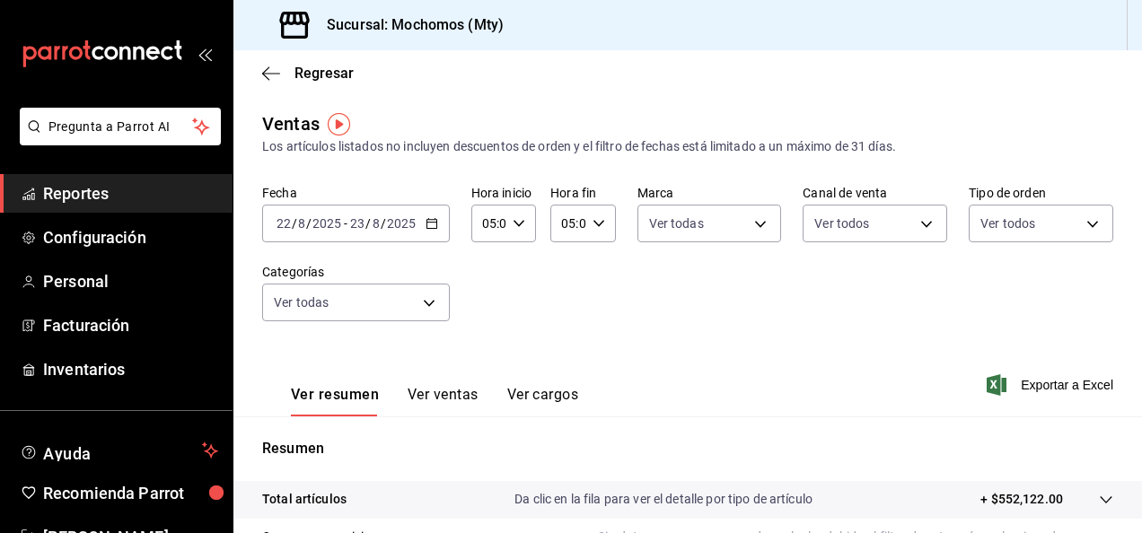
click at [786, 415] on div "Ver resumen Ver ventas Ver cargos Exportar a Excel" at bounding box center [687, 380] width 909 height 74
click at [999, 392] on span "Exportar a Excel" at bounding box center [1051, 385] width 123 height 22
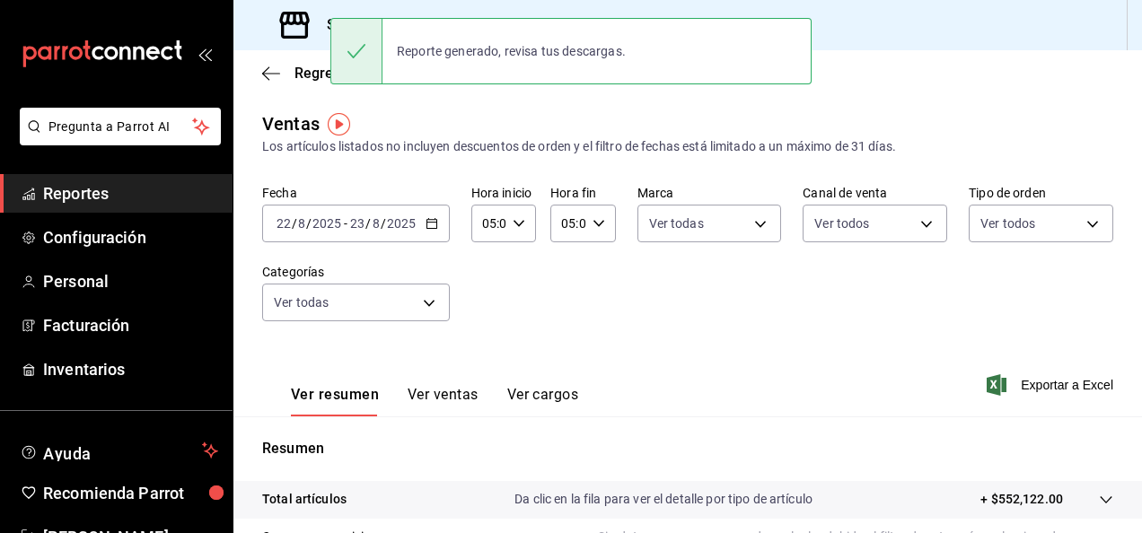
click at [625, 323] on div "Fecha [DATE] [DATE] - [DATE] [DATE] Hora inicio 05:00 Hora inicio Hora fin 05:0…" at bounding box center [687, 264] width 851 height 158
click at [431, 224] on icon "button" at bounding box center [432, 223] width 13 height 13
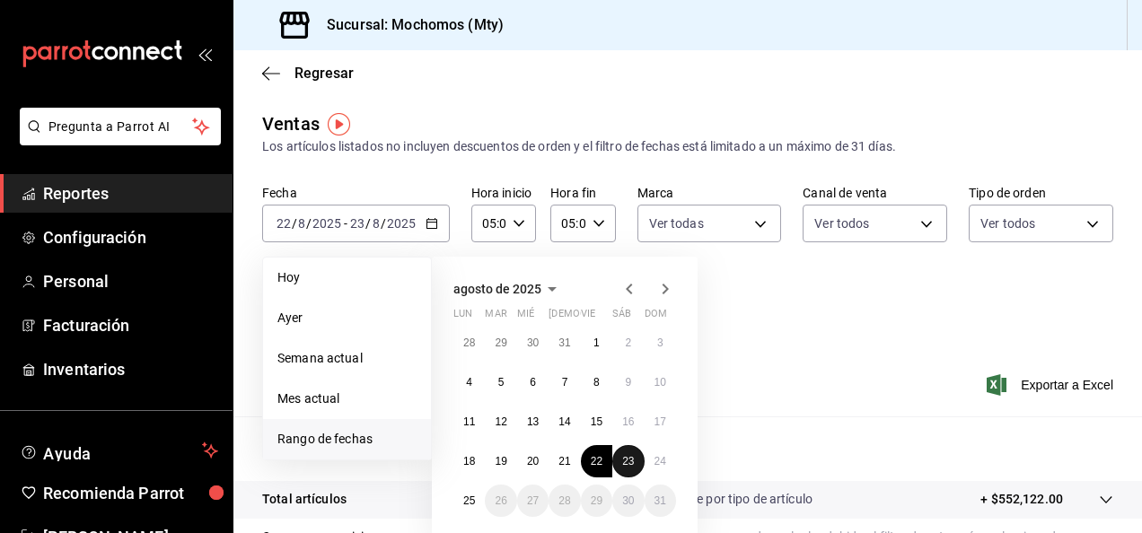
click at [629, 460] on abbr "23" at bounding box center [628, 461] width 12 height 13
click at [663, 462] on abbr "24" at bounding box center [661, 461] width 12 height 13
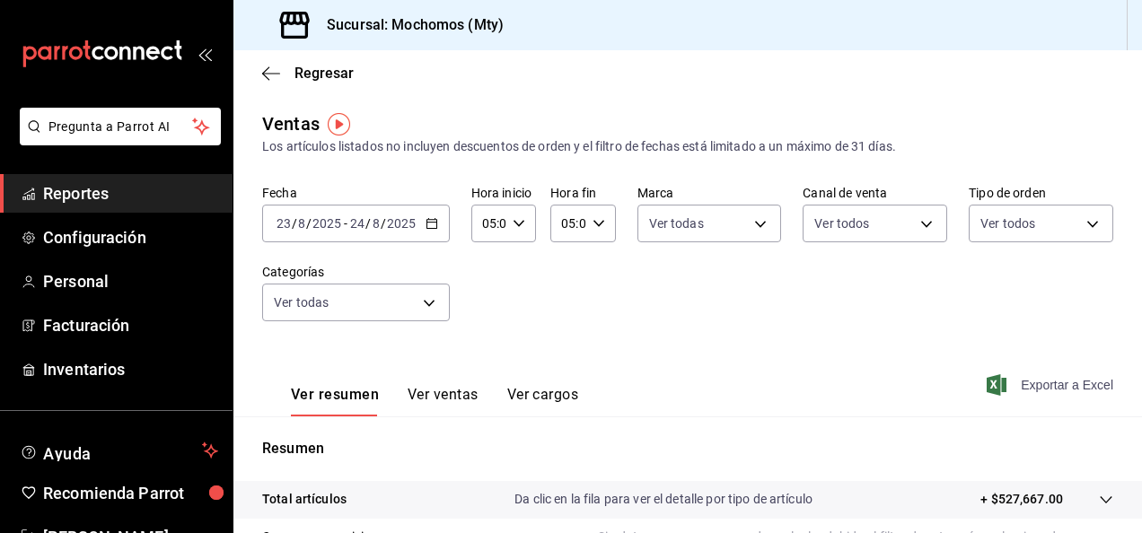
click at [1029, 383] on span "Exportar a Excel" at bounding box center [1051, 385] width 123 height 22
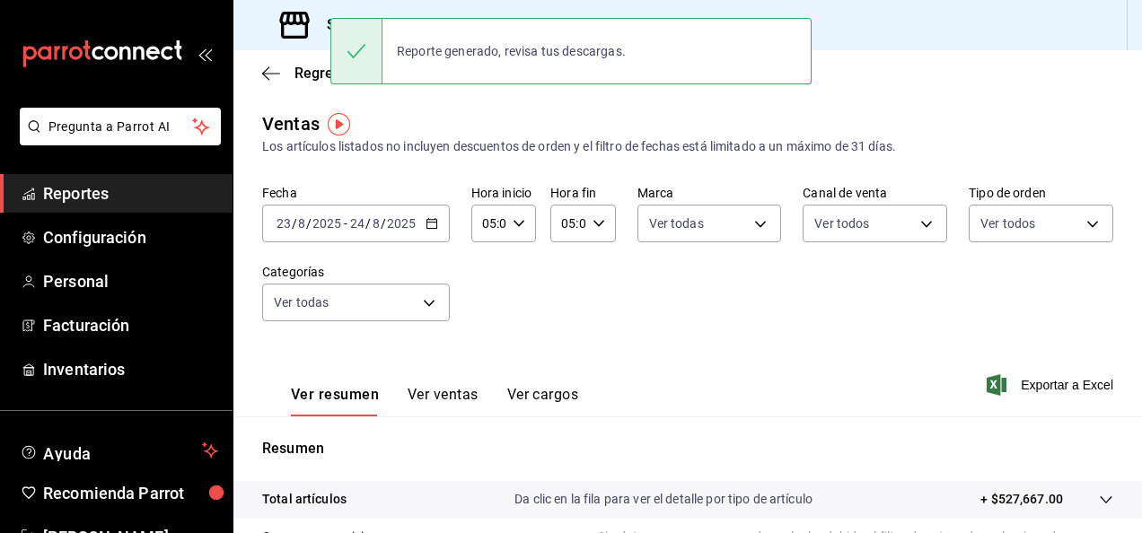
click at [558, 312] on div "Fecha [DATE] [DATE] - [DATE] [DATE] Hora inicio 05:00 Hora inicio Hora fin 05:0…" at bounding box center [687, 264] width 851 height 158
click at [438, 233] on div "[DATE] [DATE] - [DATE] [DATE]" at bounding box center [356, 224] width 188 height 38
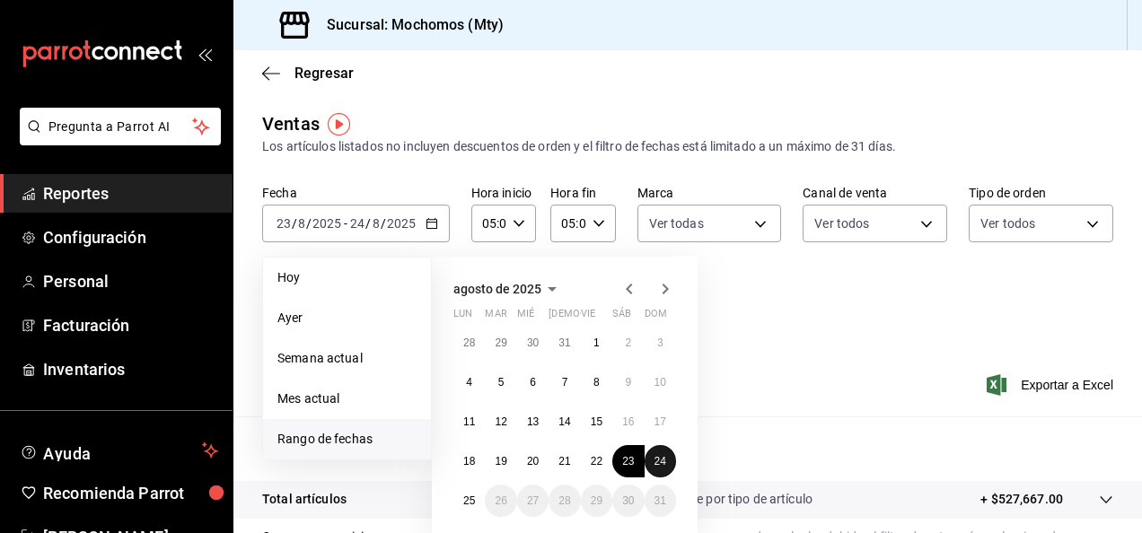
click at [654, 452] on button "24" at bounding box center [660, 461] width 31 height 32
click at [463, 499] on abbr "25" at bounding box center [469, 501] width 12 height 13
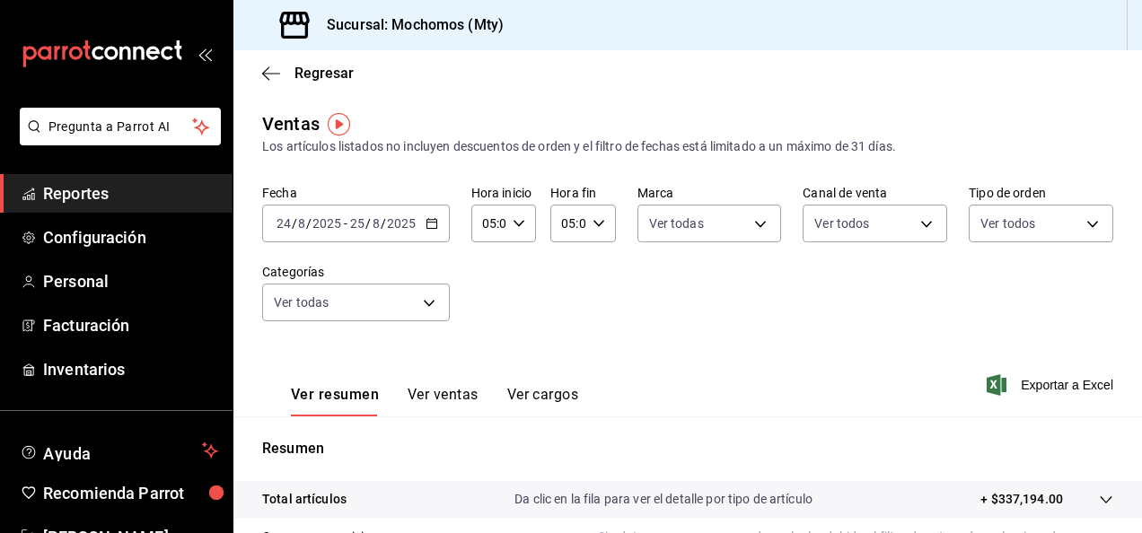
click at [1039, 391] on span "Exportar a Excel" at bounding box center [1051, 385] width 123 height 22
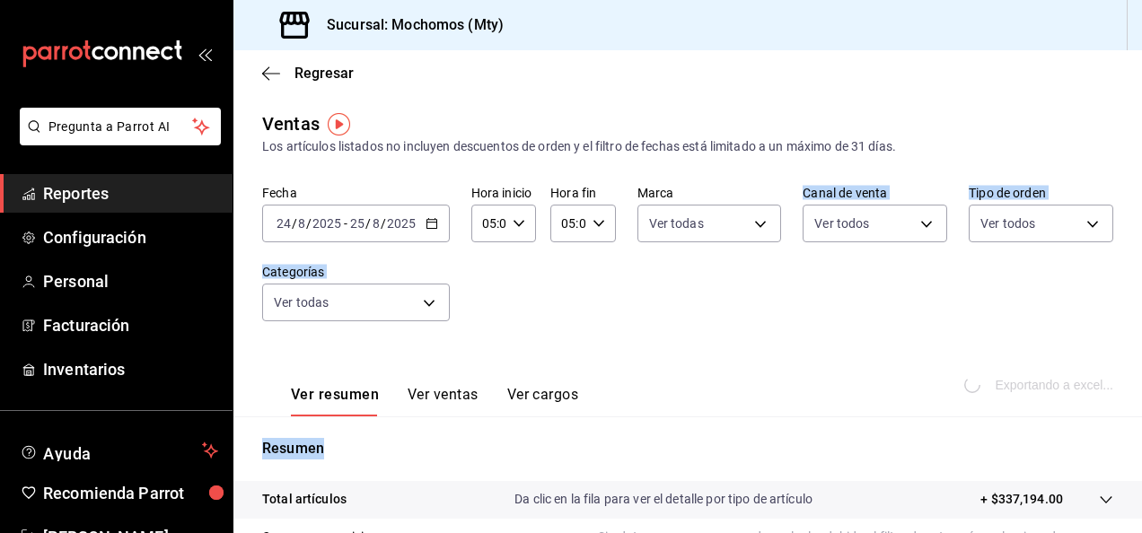
drag, startPoint x: 1039, startPoint y: 391, endPoint x: 650, endPoint y: 281, distance: 403.9
click at [650, 281] on div "Ventas Los artículos listados no incluyen descuentos de orden y el filtro de fe…" at bounding box center [687, 470] width 909 height 721
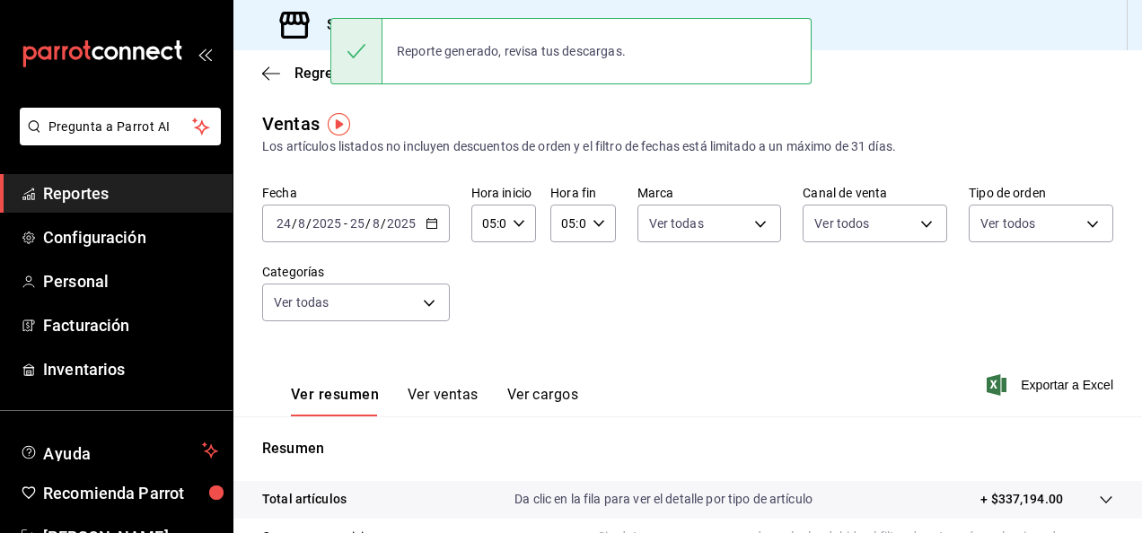
click at [640, 335] on div "Fecha [DATE] [DATE] - [DATE] [DATE] Hora inicio 05:00 Hora inicio Hora fin 05:0…" at bounding box center [687, 264] width 851 height 158
